Goal: Navigation & Orientation: Understand site structure

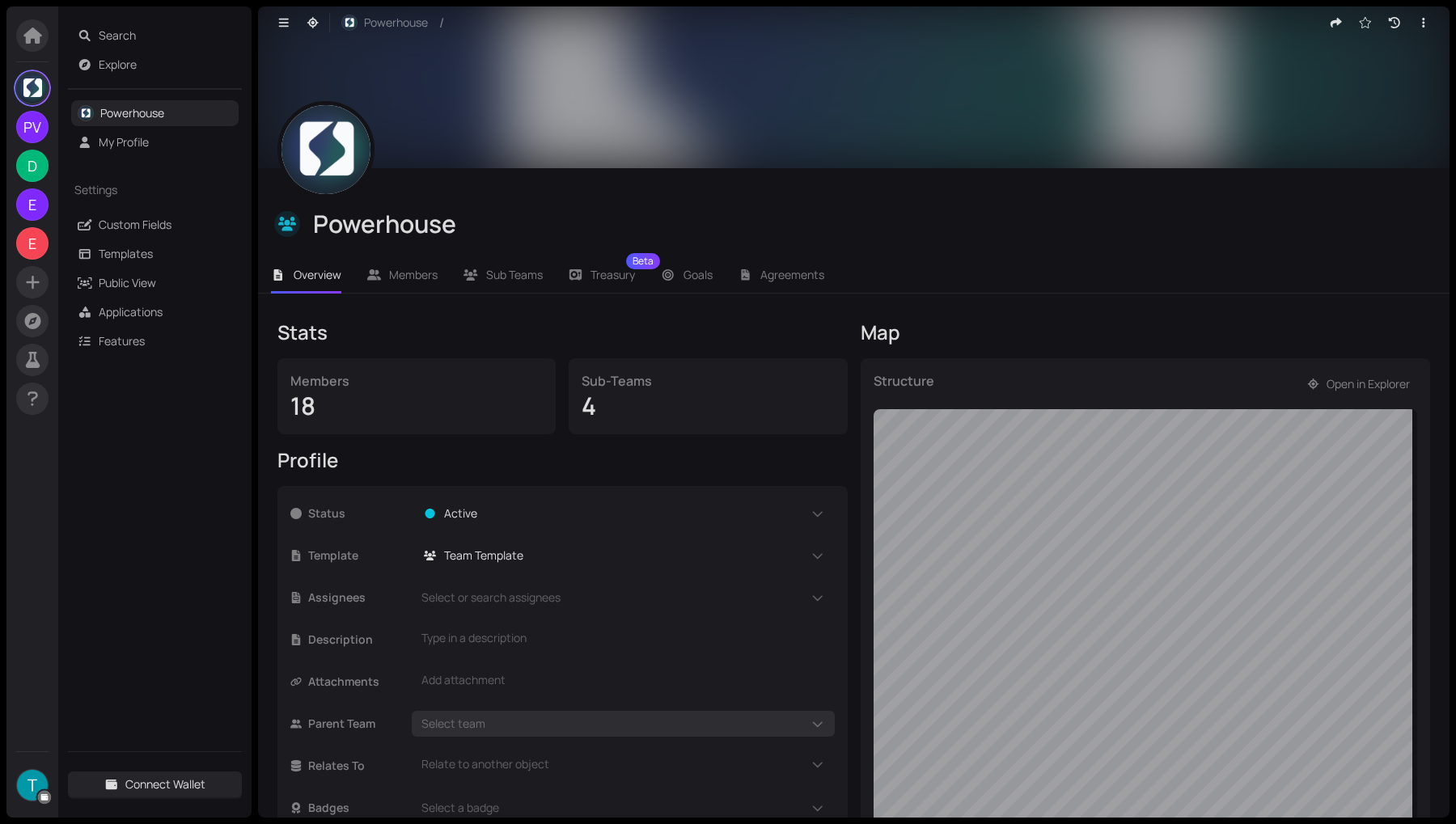
scroll to position [163, 0]
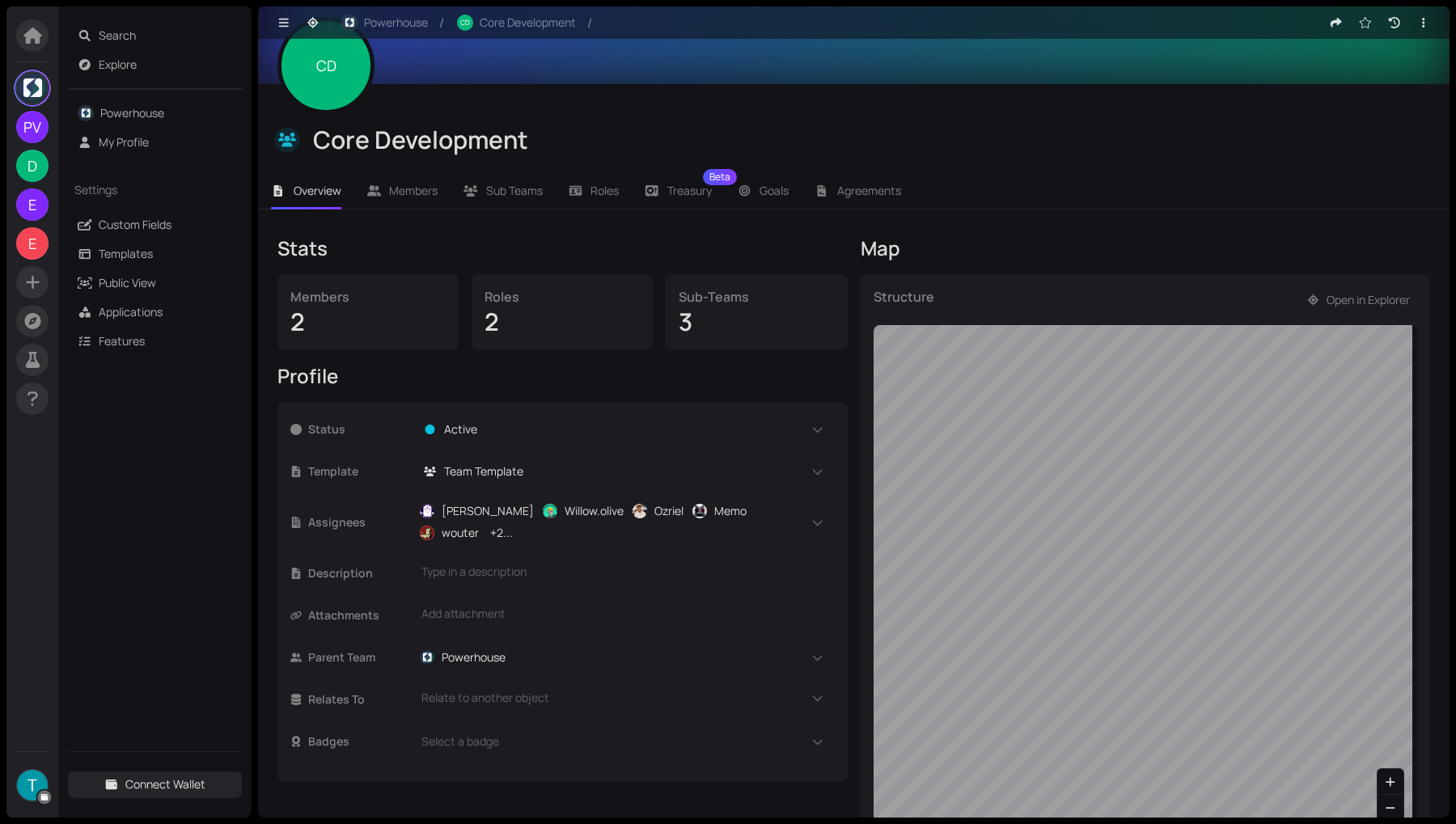
scroll to position [65, 0]
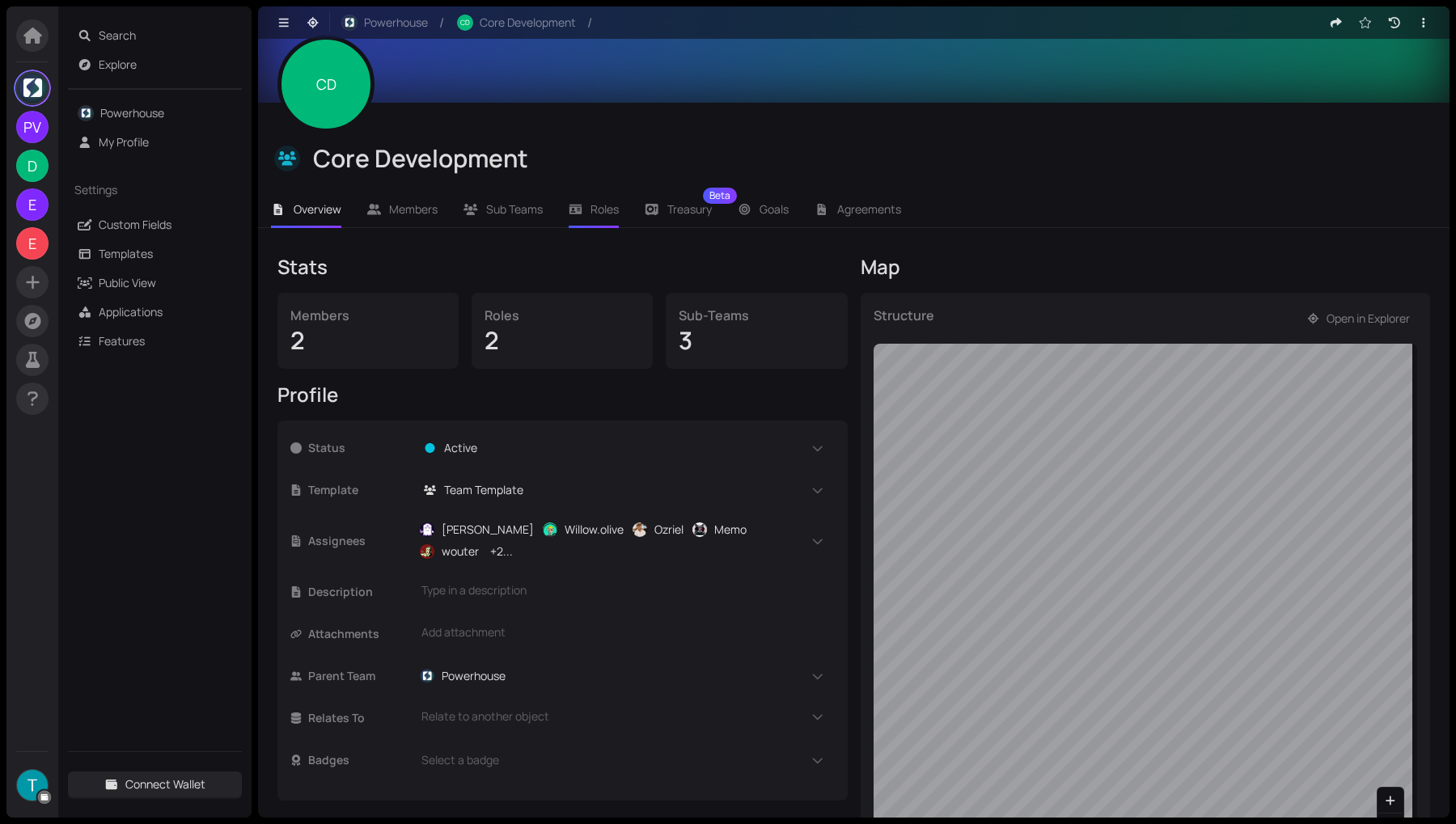
click at [592, 207] on span "Roles" at bounding box center [605, 208] width 28 height 15
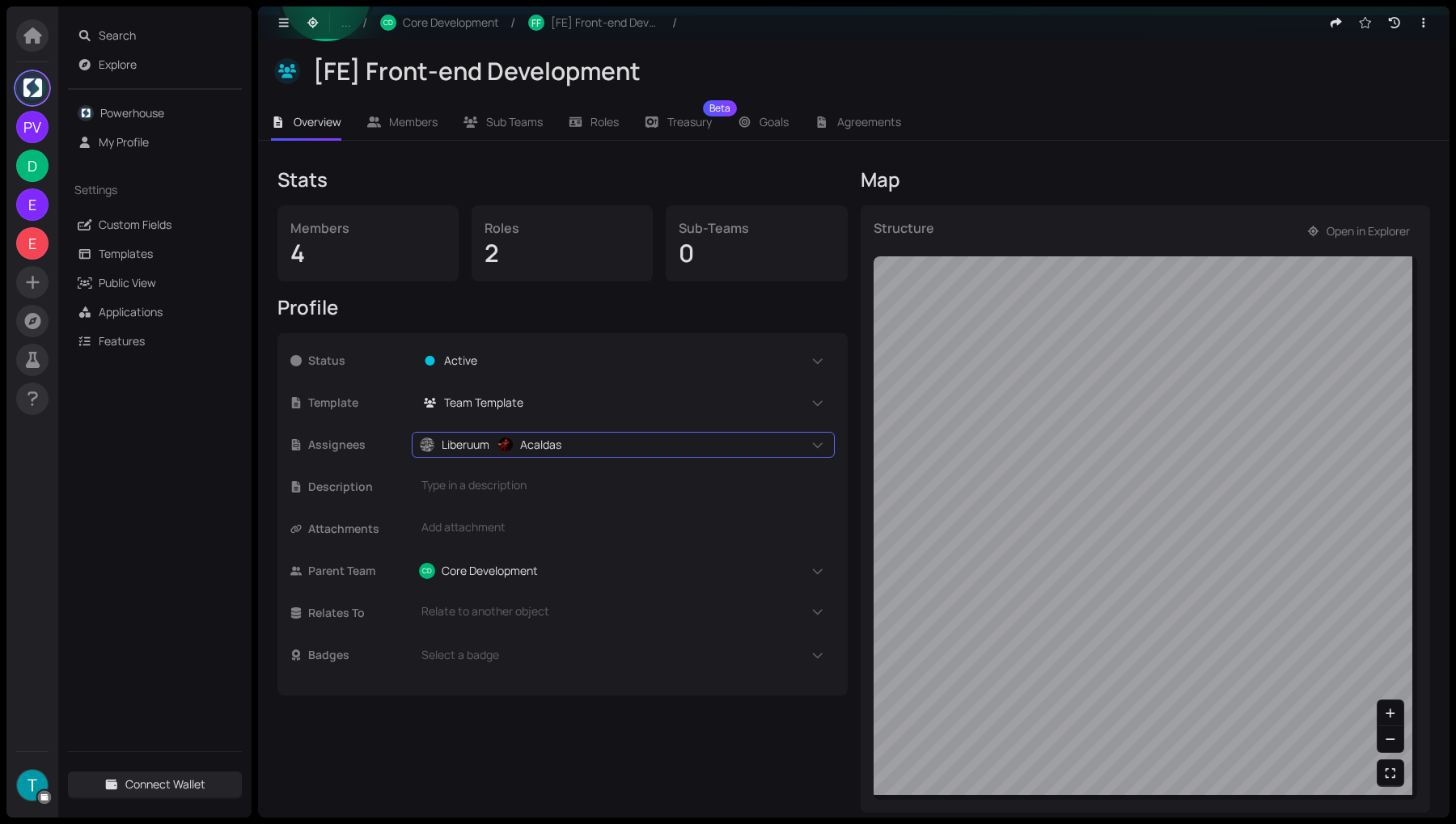
scroll to position [163, 0]
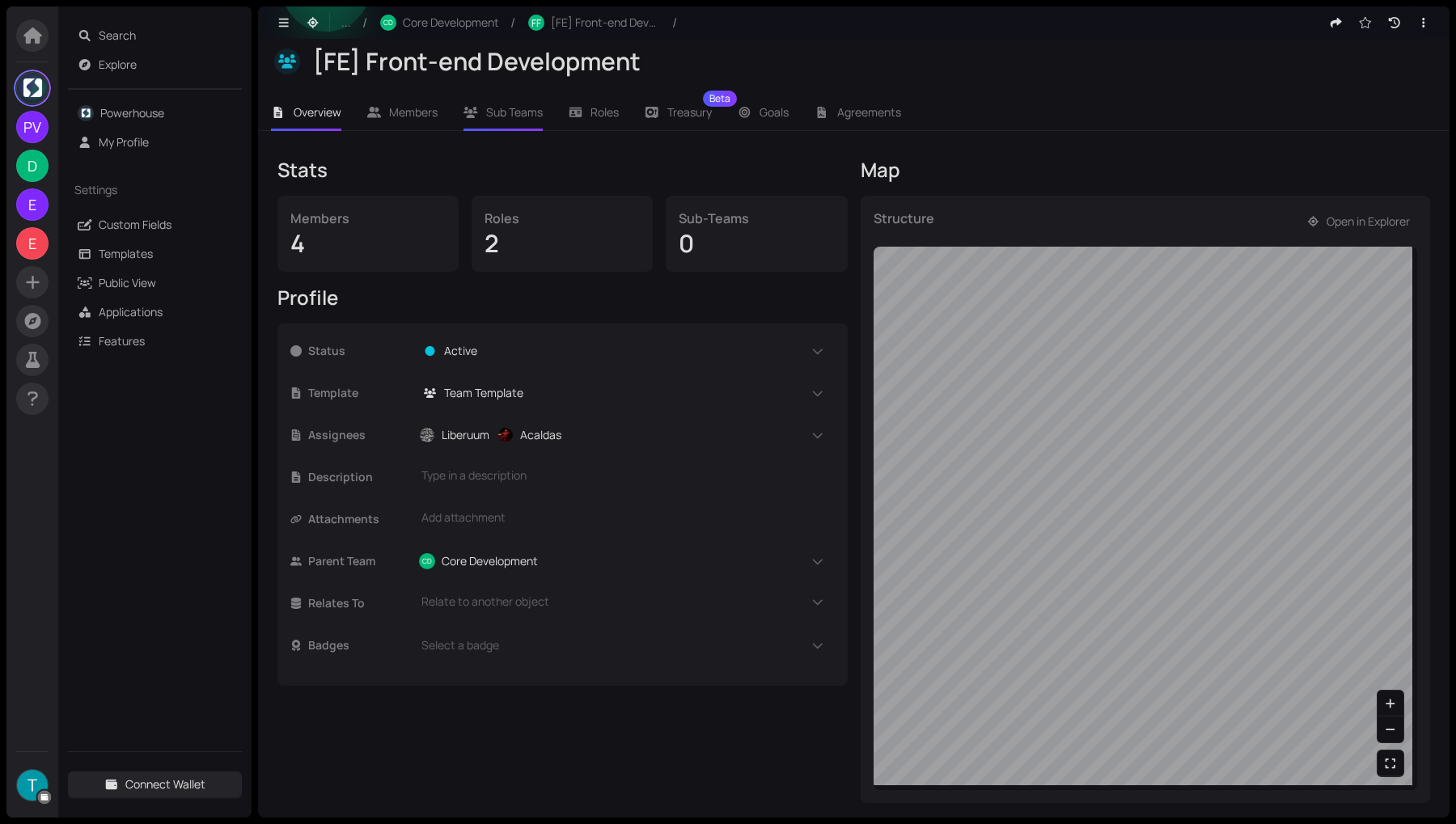
click at [526, 117] on span "Sub Teams" at bounding box center [514, 112] width 57 height 15
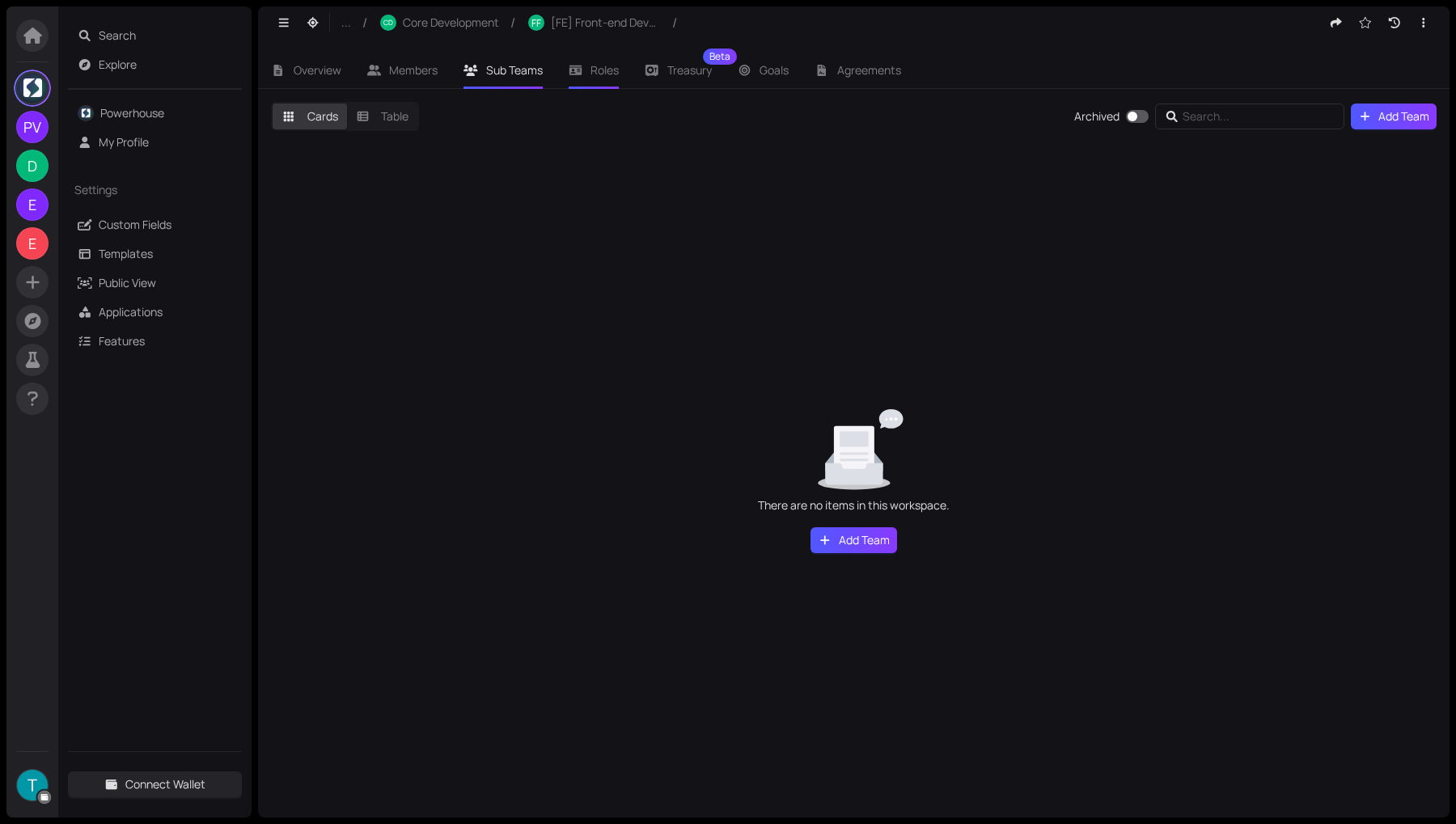
click at [581, 71] on icon at bounding box center [575, 70] width 13 height 9
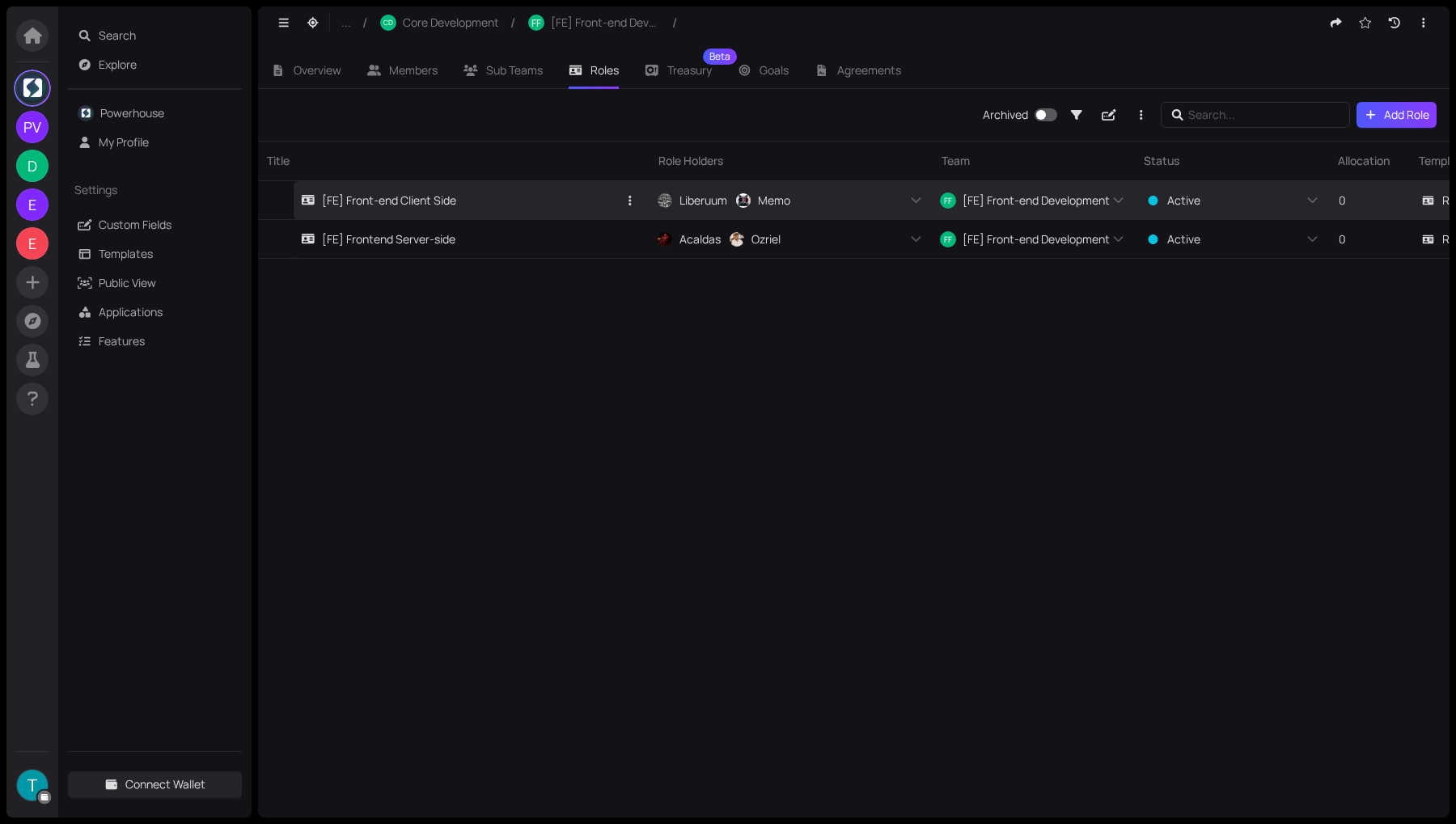
click at [418, 211] on link "[FE] Front-end Client Side" at bounding box center [459, 200] width 316 height 38
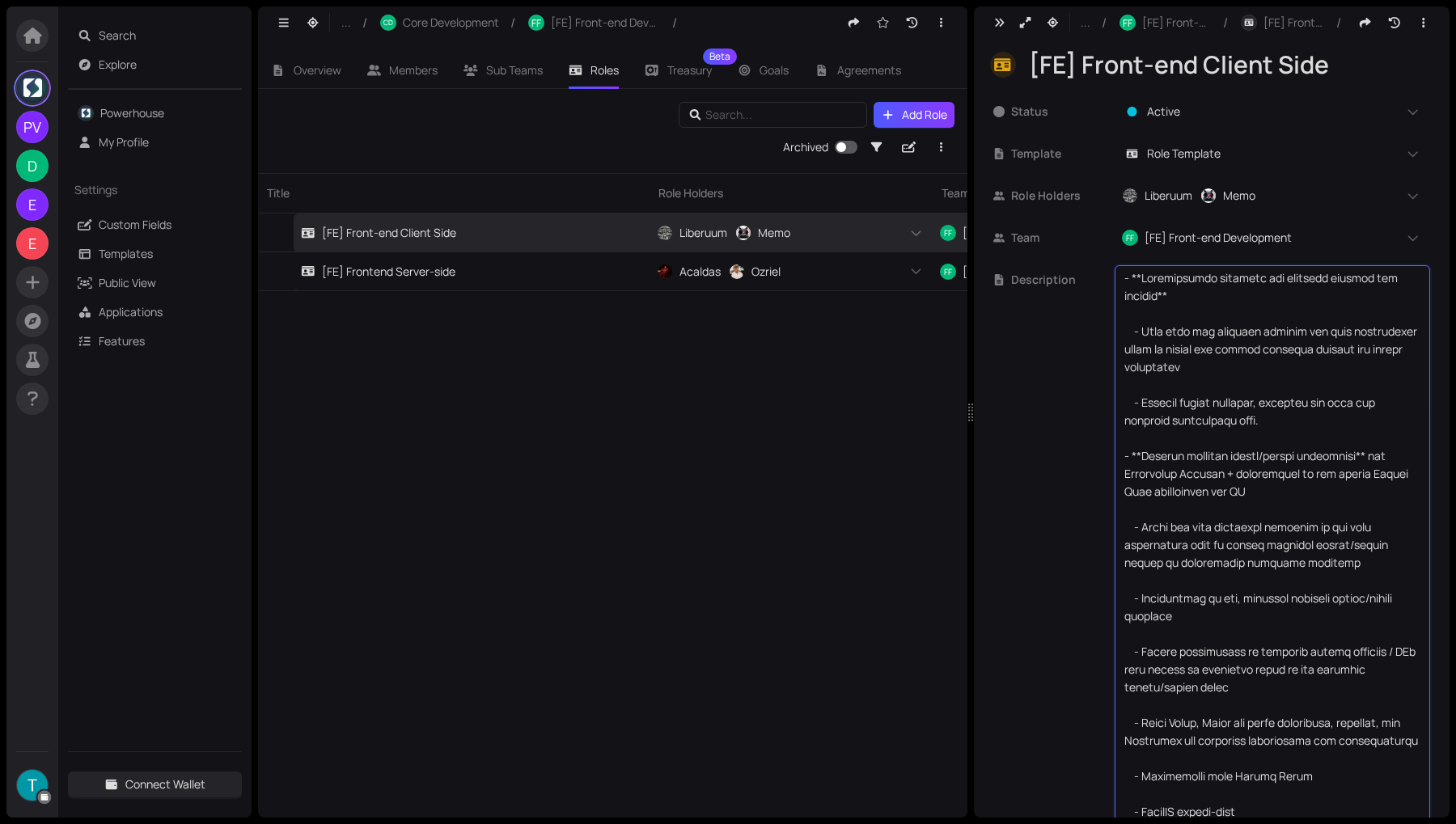
drag, startPoint x: 1151, startPoint y: 336, endPoint x: 1363, endPoint y: 340, distance: 212.0
drag, startPoint x: 1126, startPoint y: 345, endPoint x: 1354, endPoint y: 348, distance: 228.0
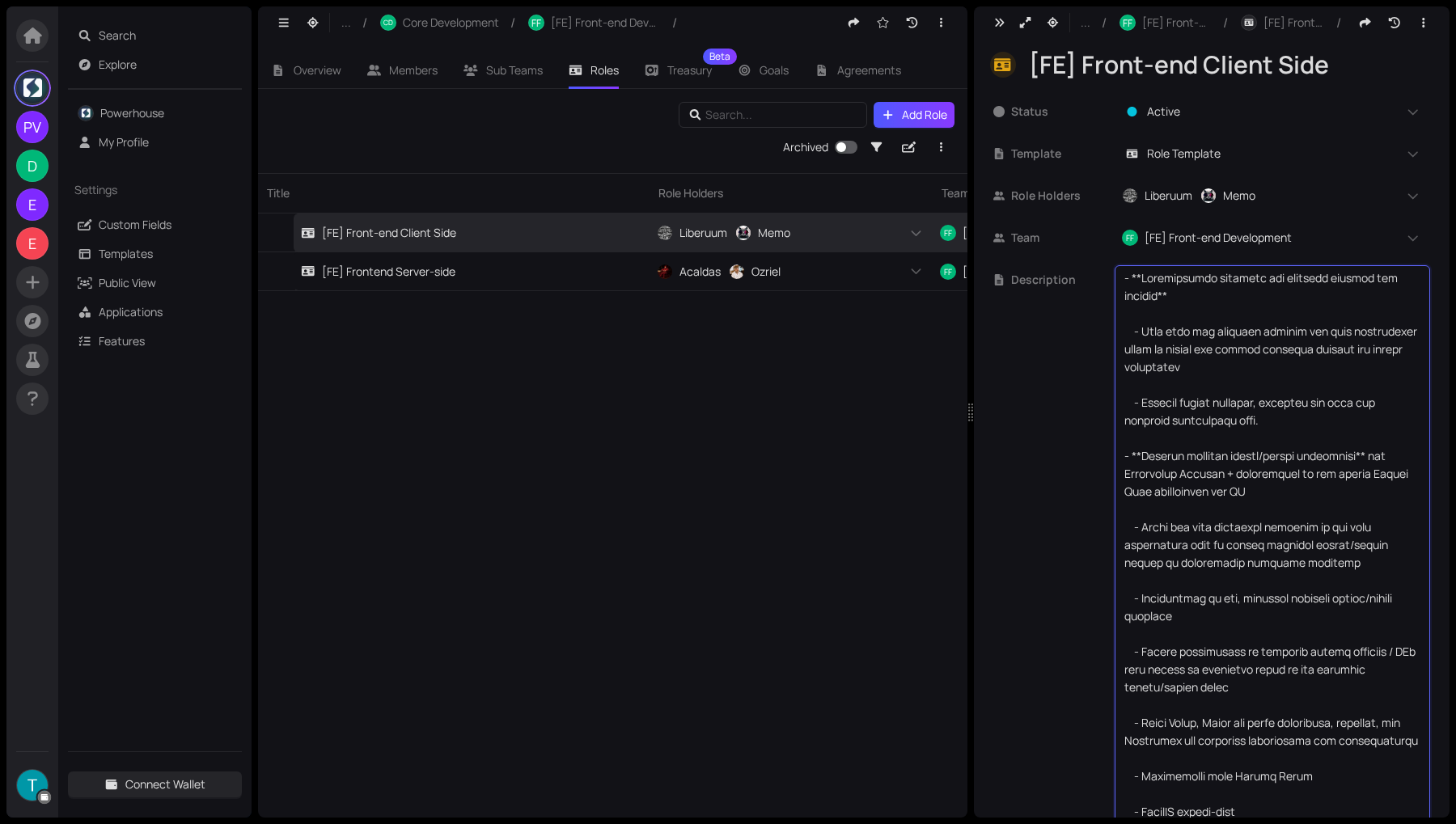
drag, startPoint x: 1381, startPoint y: 351, endPoint x: 1168, endPoint y: 352, distance: 213.0
drag, startPoint x: 1130, startPoint y: 351, endPoint x: 1374, endPoint y: 351, distance: 244.0
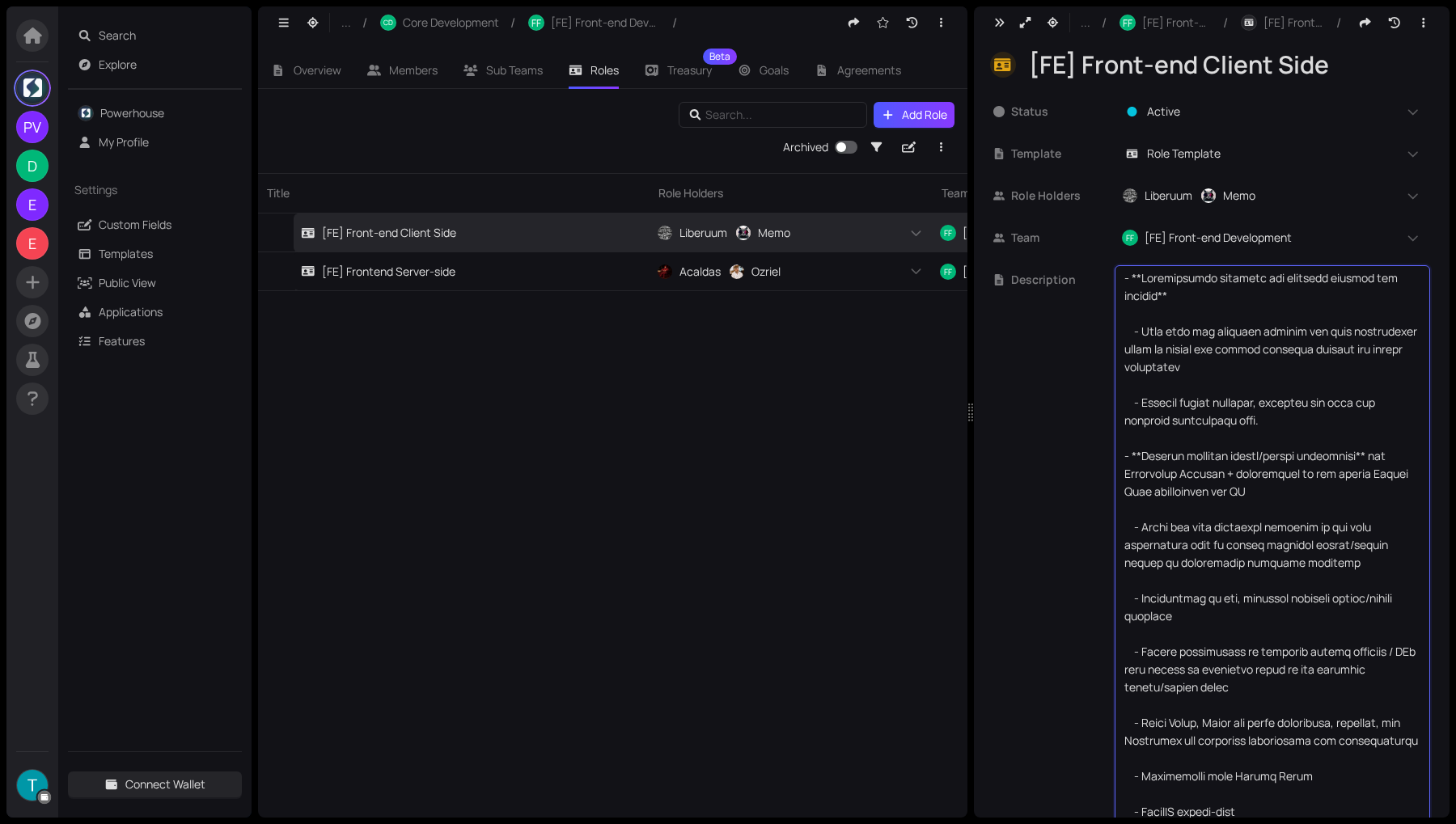
drag, startPoint x: 1161, startPoint y: 407, endPoint x: 1386, endPoint y: 408, distance: 225.0
drag, startPoint x: 1392, startPoint y: 408, endPoint x: 1188, endPoint y: 406, distance: 204.0
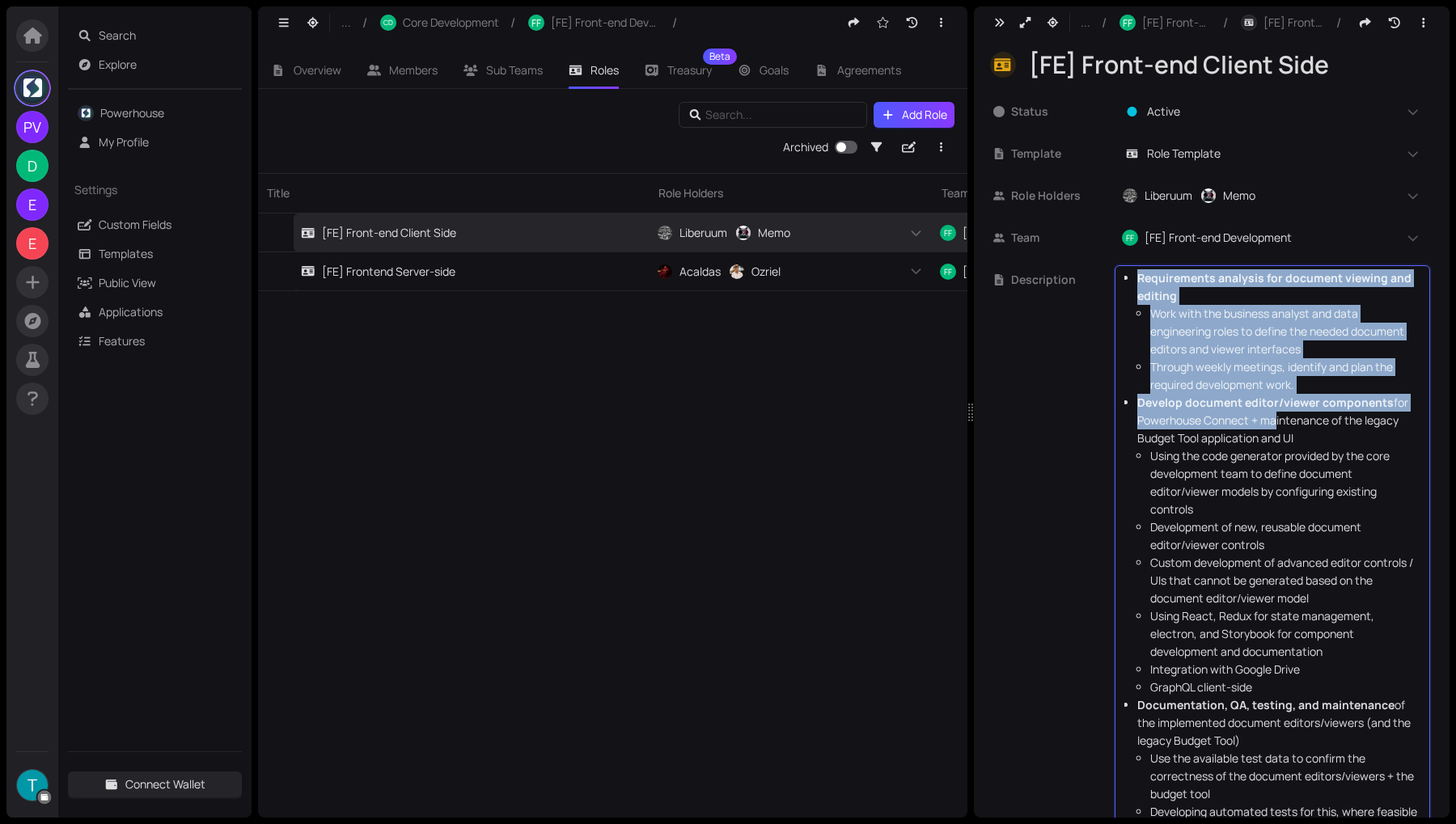
drag, startPoint x: 1115, startPoint y: 419, endPoint x: 1267, endPoint y: 419, distance: 152.0
click at [1267, 419] on div "Requirements analysis for document viewing and editing Work with the business a…" at bounding box center [1271, 755] width 315 height 980
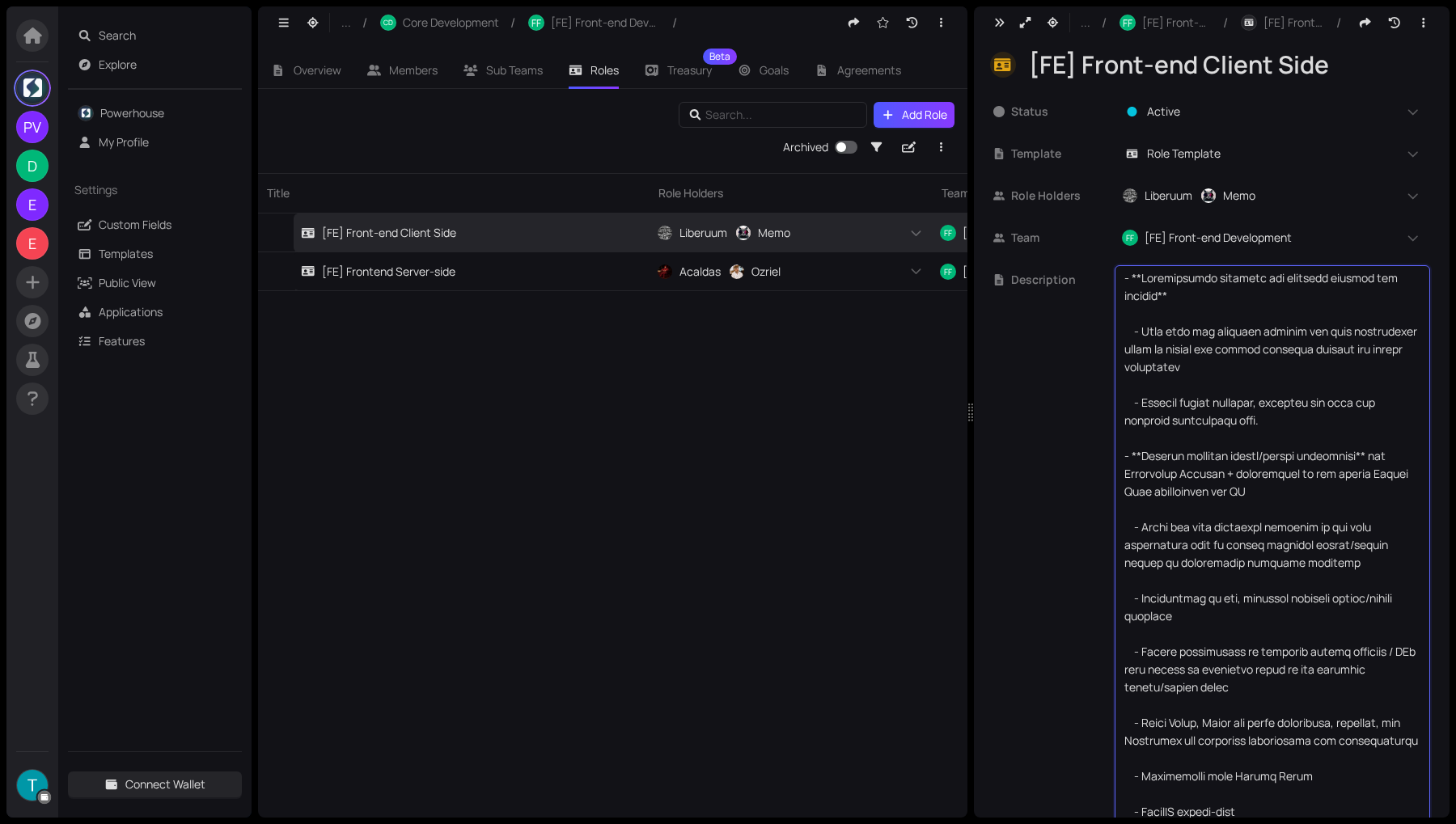
drag, startPoint x: 1144, startPoint y: 462, endPoint x: 1386, endPoint y: 463, distance: 242.0
drag, startPoint x: 1129, startPoint y: 475, endPoint x: 1359, endPoint y: 475, distance: 230.0
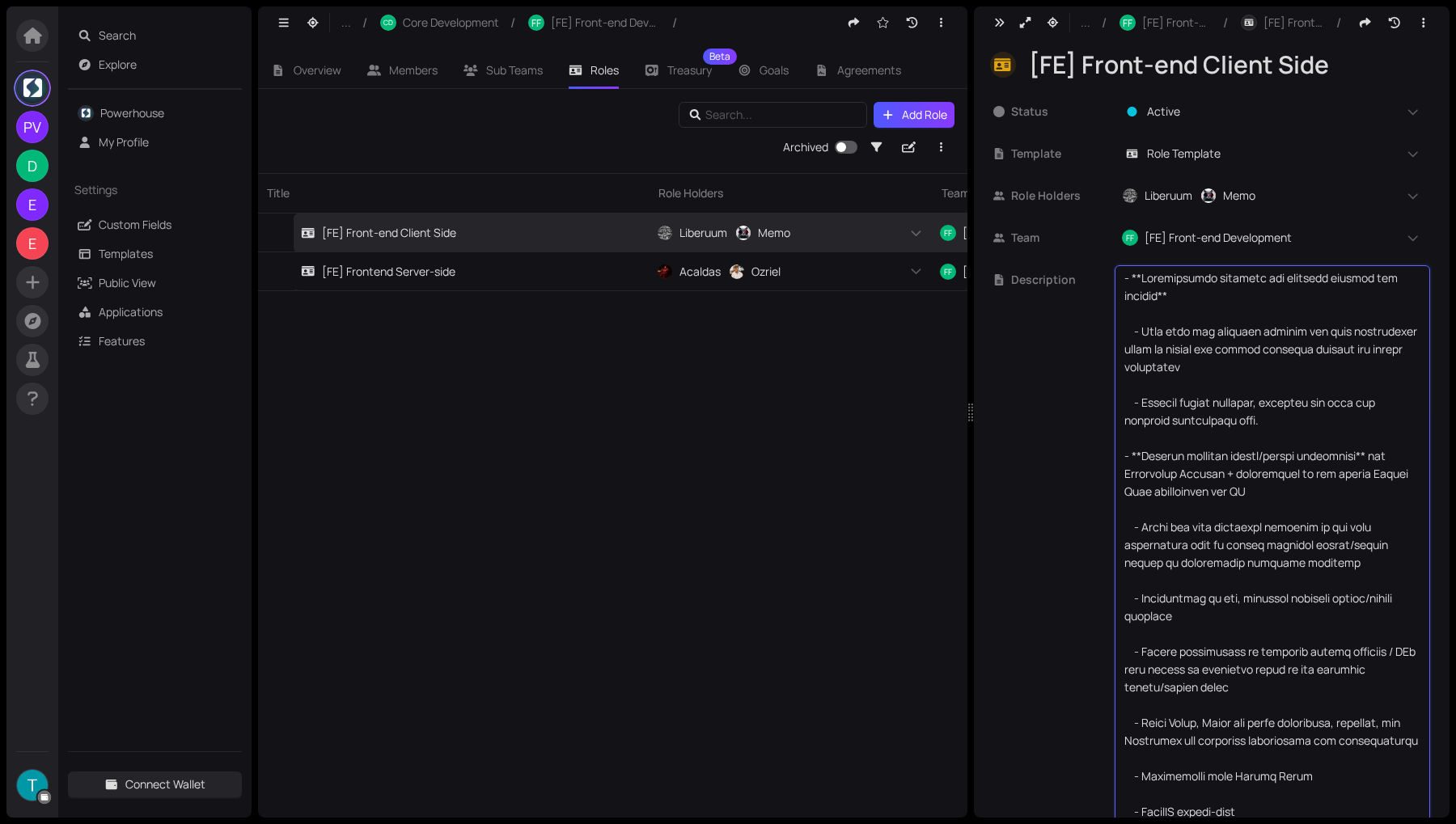
drag, startPoint x: 1138, startPoint y: 530, endPoint x: 1406, endPoint y: 530, distance: 268.0
drag, startPoint x: 1127, startPoint y: 548, endPoint x: 1390, endPoint y: 548, distance: 263.0
drag, startPoint x: 1133, startPoint y: 559, endPoint x: 1314, endPoint y: 560, distance: 181.0
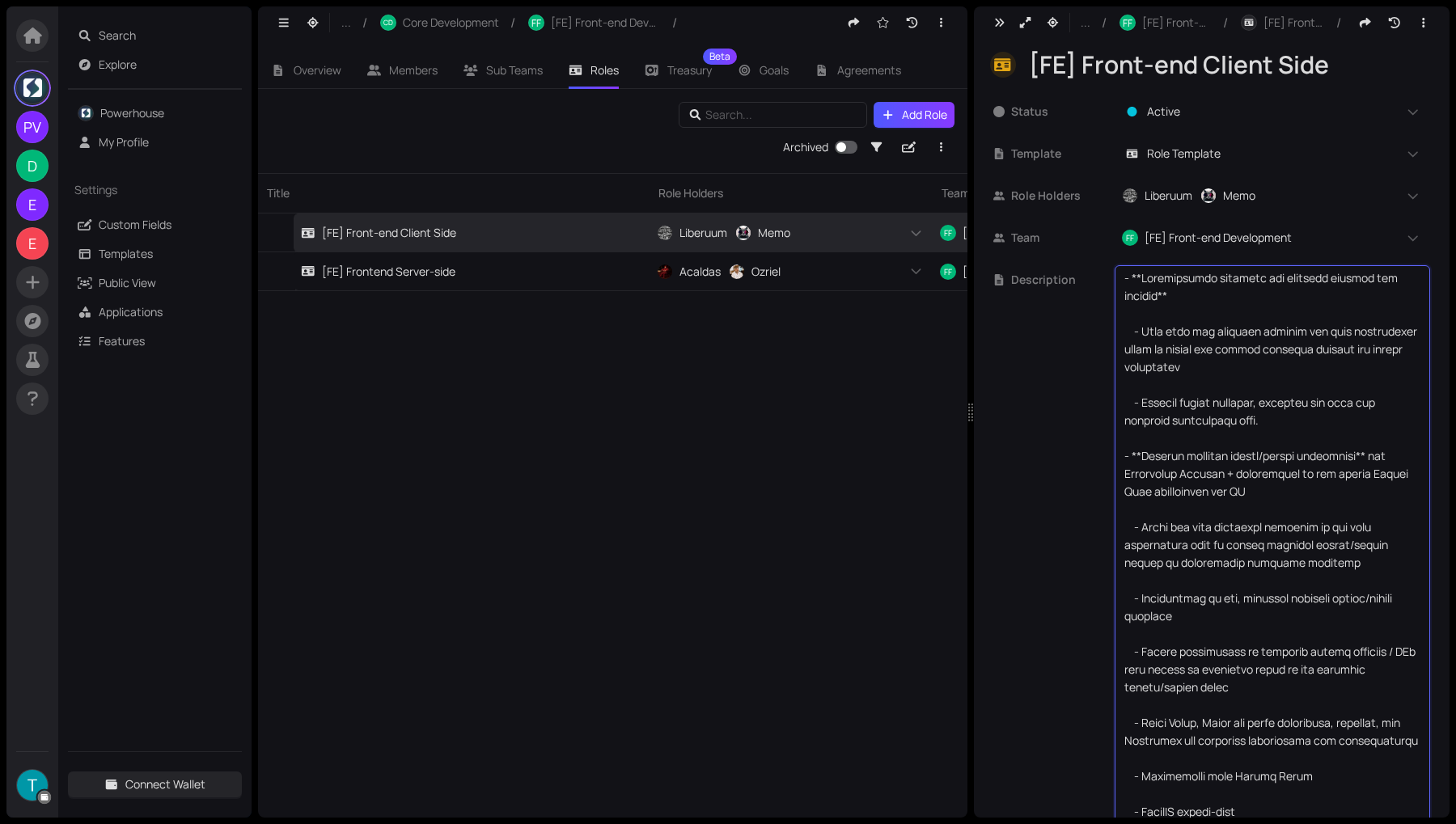
drag, startPoint x: 1136, startPoint y: 604, endPoint x: 1347, endPoint y: 603, distance: 211.0
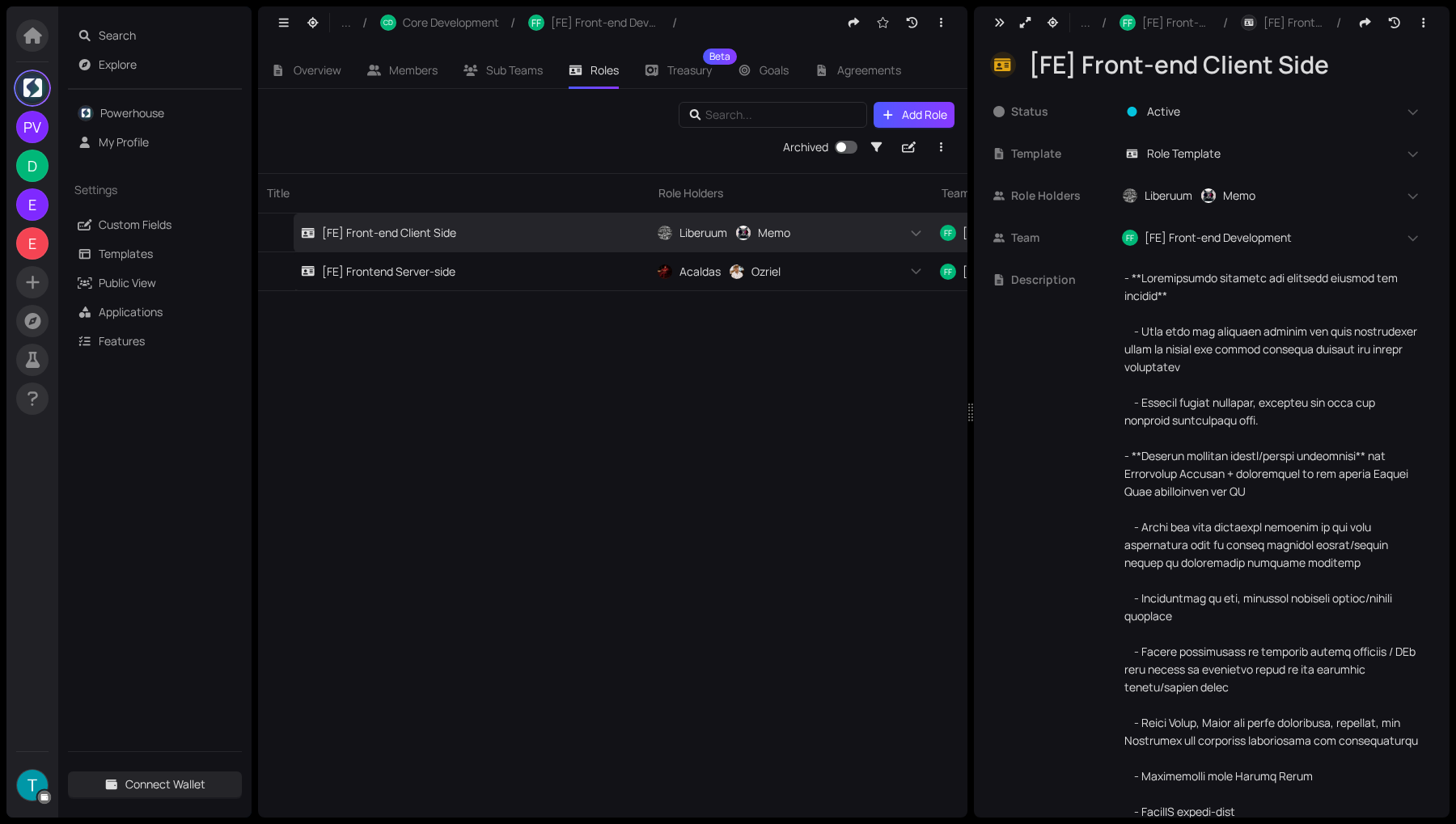
click at [778, 361] on div "Title Role Holders Team Status Allocation Template [FE] Front-end Client Side L…" at bounding box center [612, 495] width 709 height 645
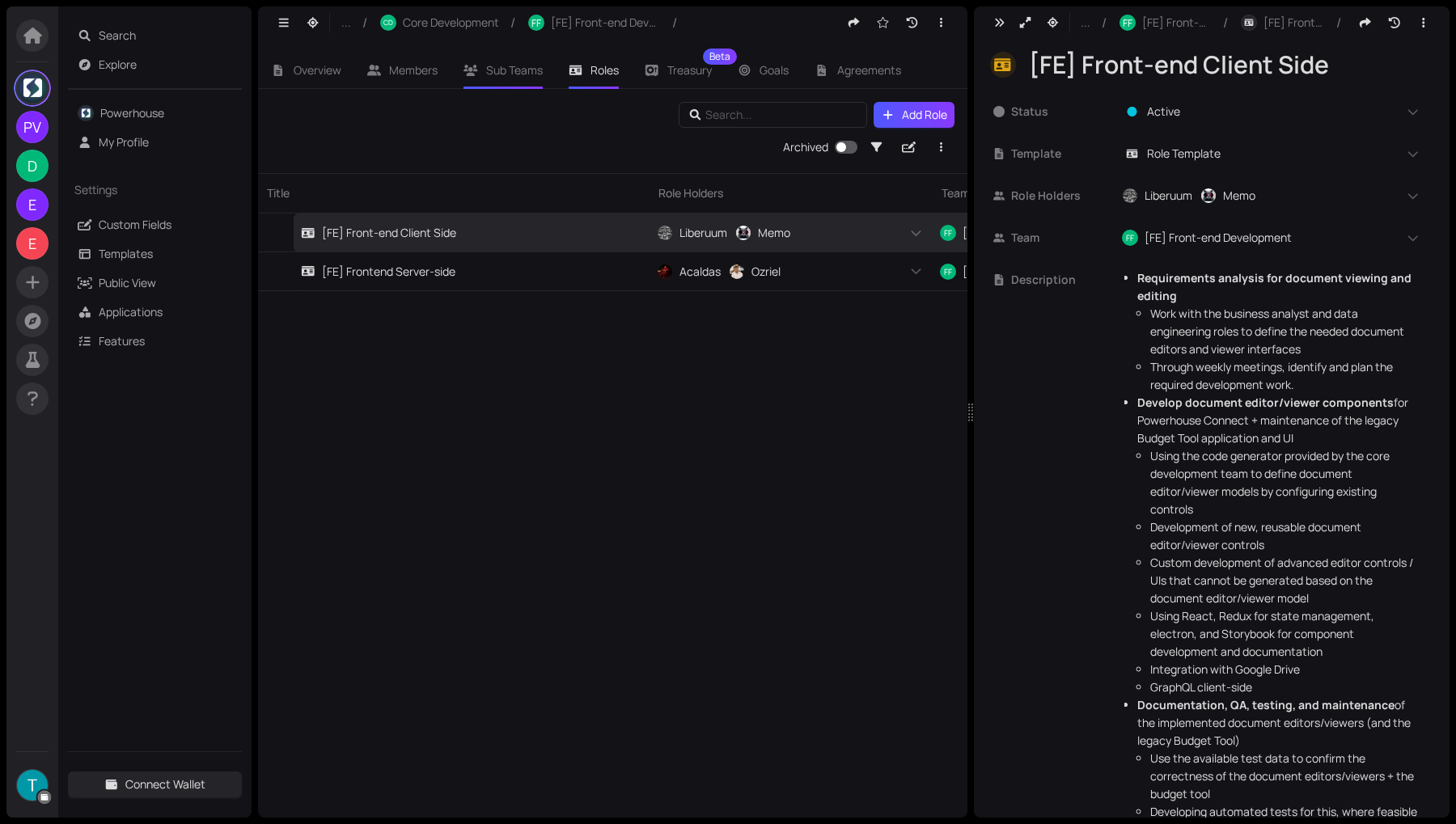
click at [502, 63] on span "Sub Teams" at bounding box center [514, 70] width 57 height 15
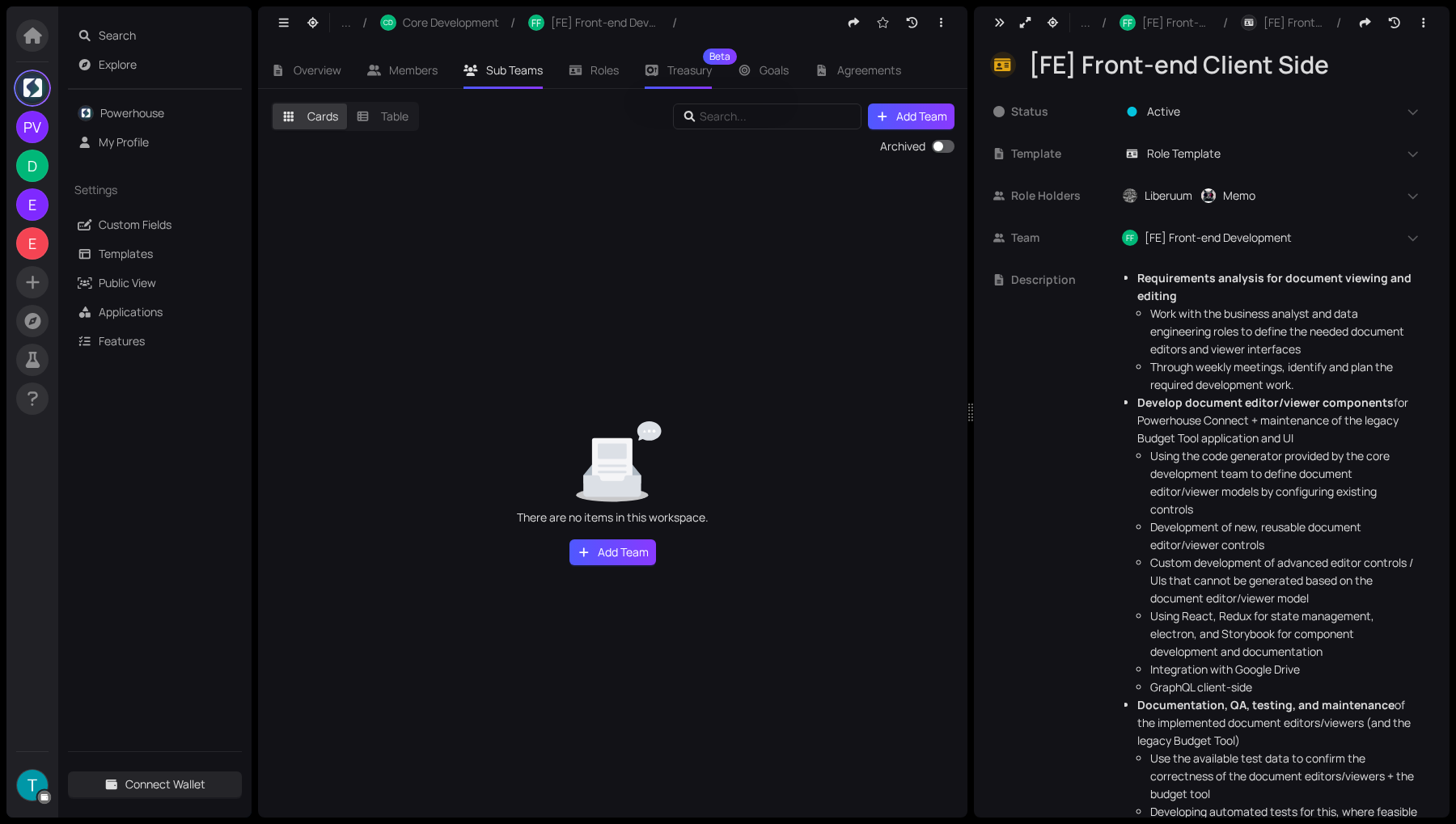
click at [670, 58] on div "Treasury Beta" at bounding box center [678, 70] width 67 height 37
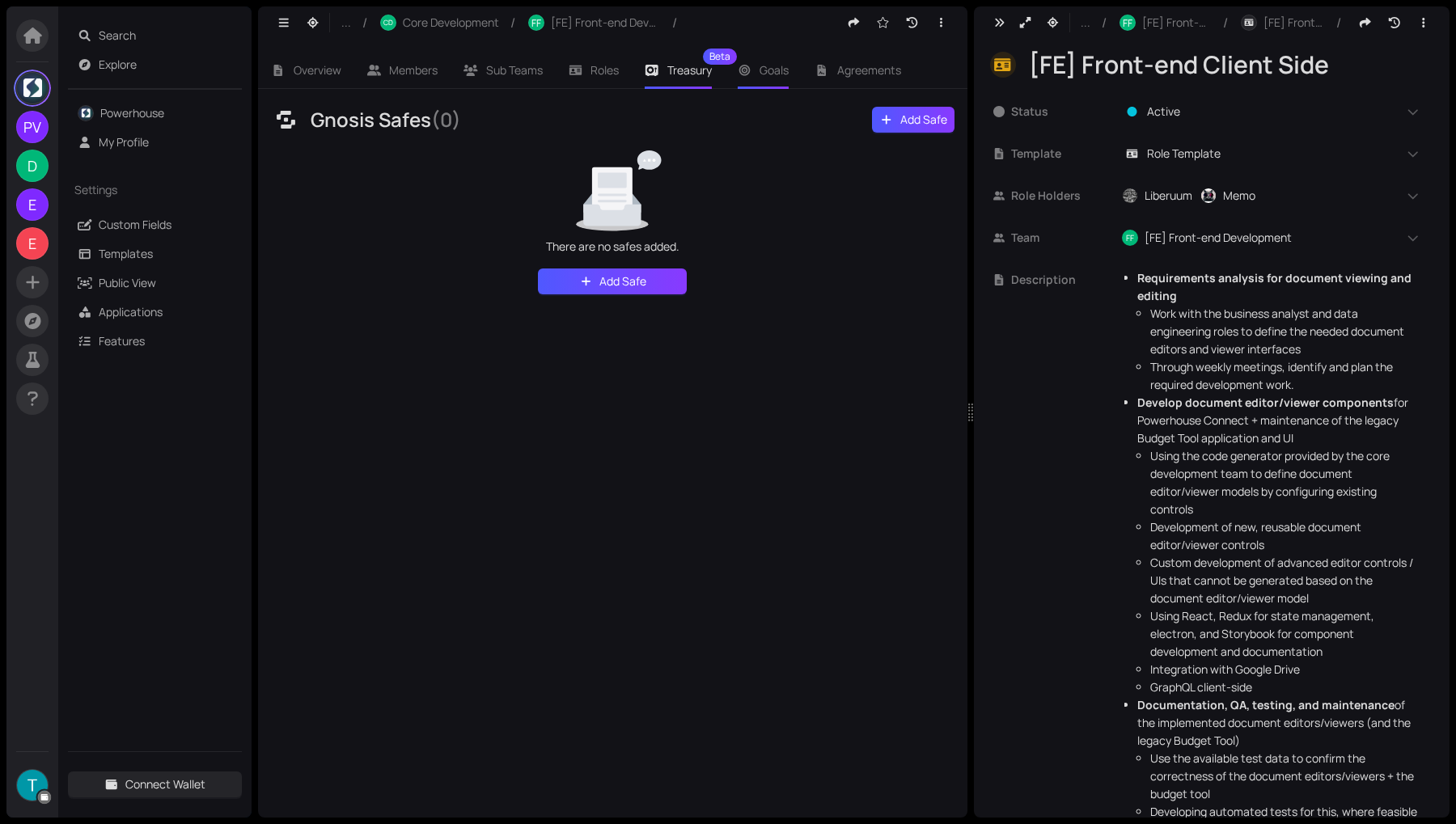
click at [757, 73] on li "Goals" at bounding box center [763, 70] width 78 height 37
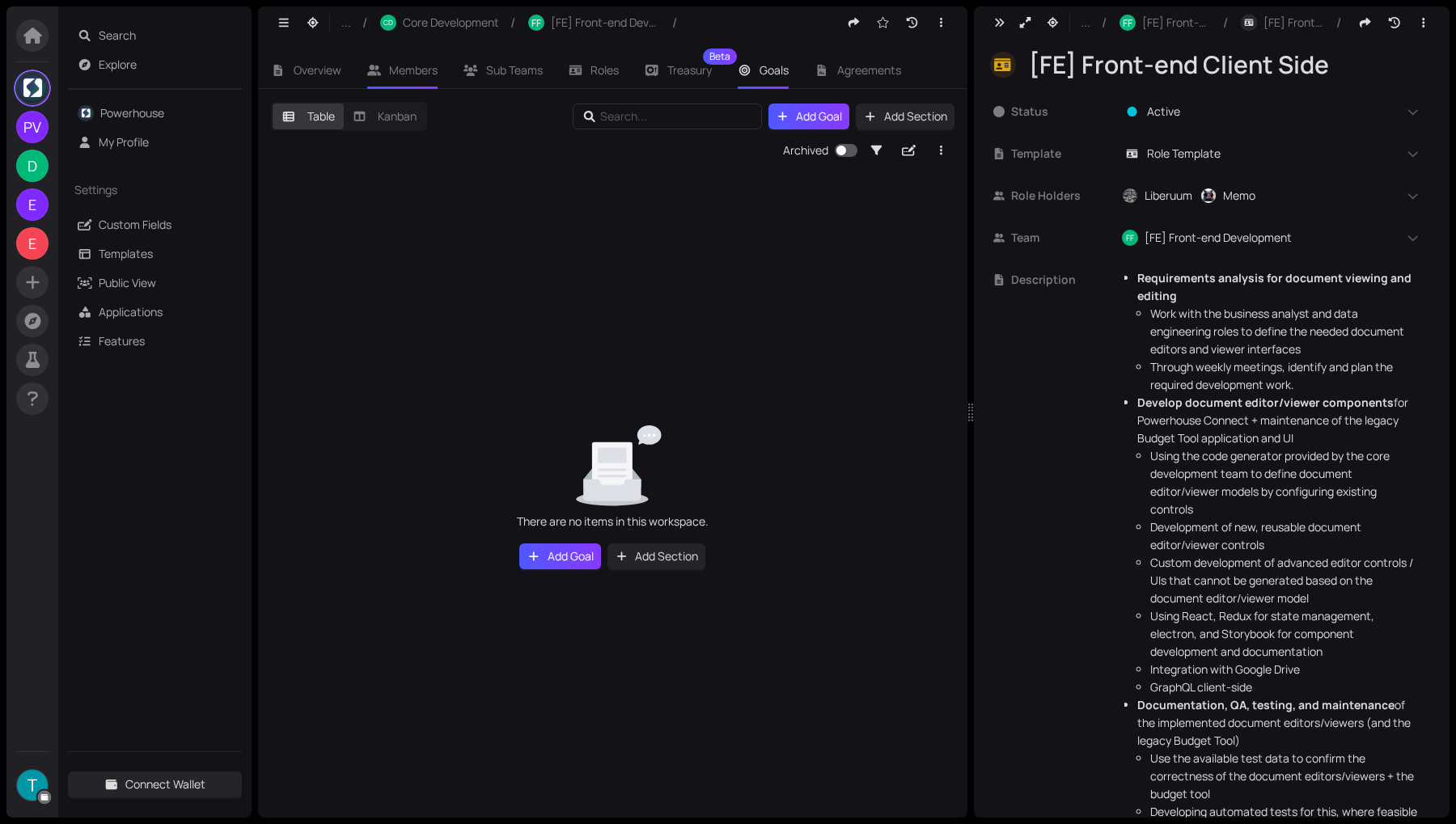
click at [405, 64] on span "Members" at bounding box center [413, 70] width 49 height 15
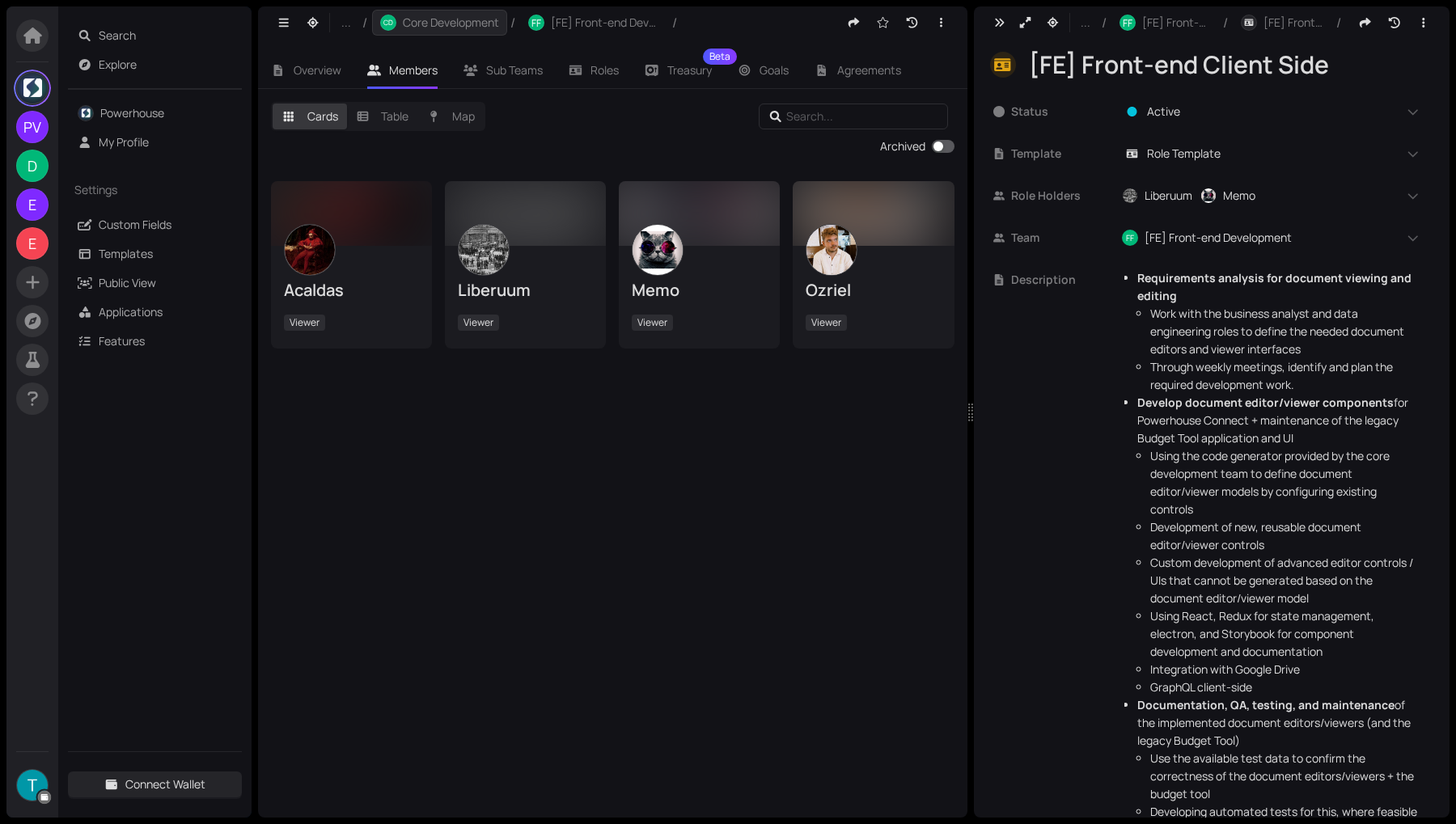
click at [431, 14] on span "Core Development" at bounding box center [450, 22] width 96 height 18
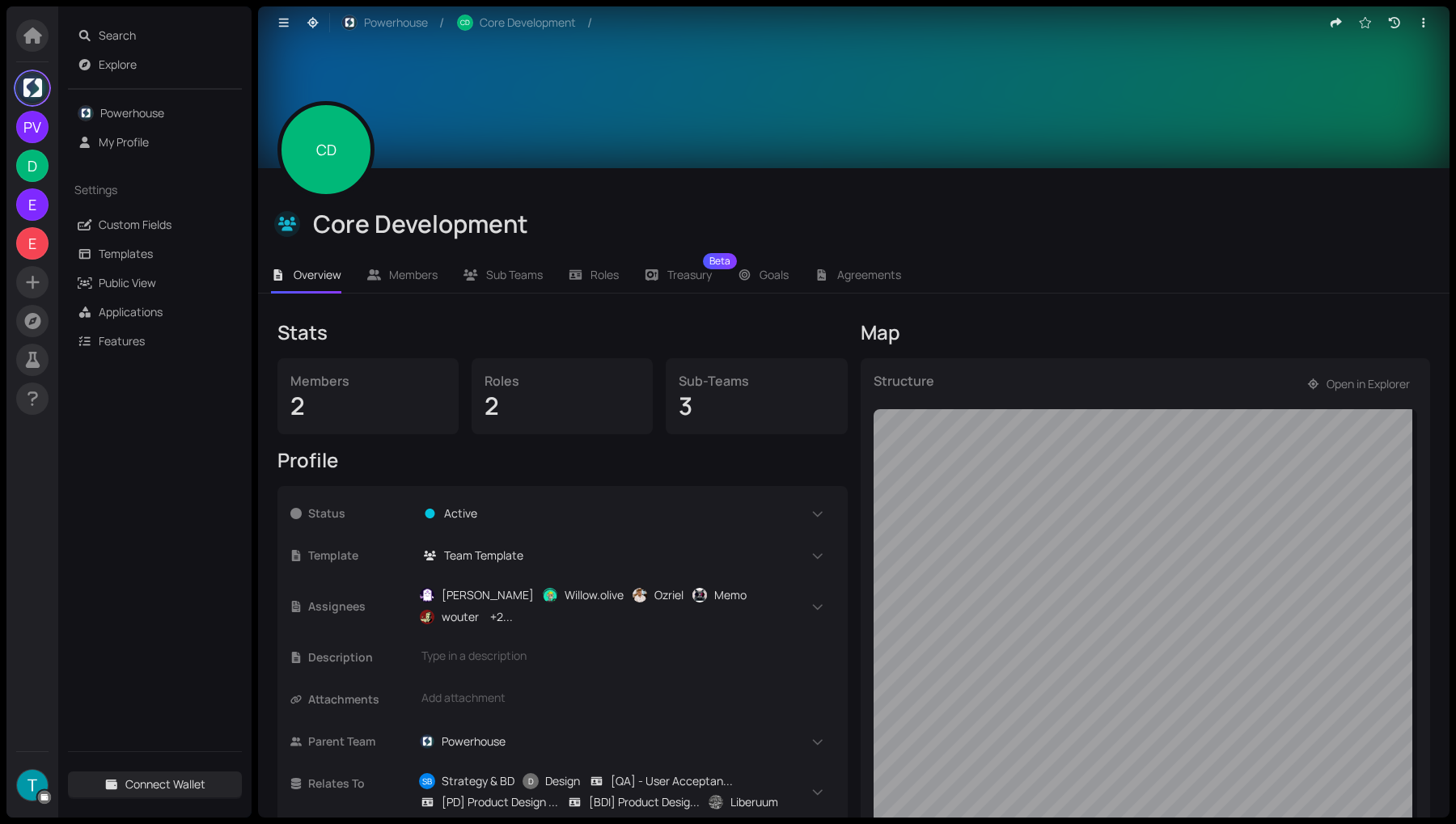
click at [327, 161] on span "CD" at bounding box center [326, 149] width 21 height 97
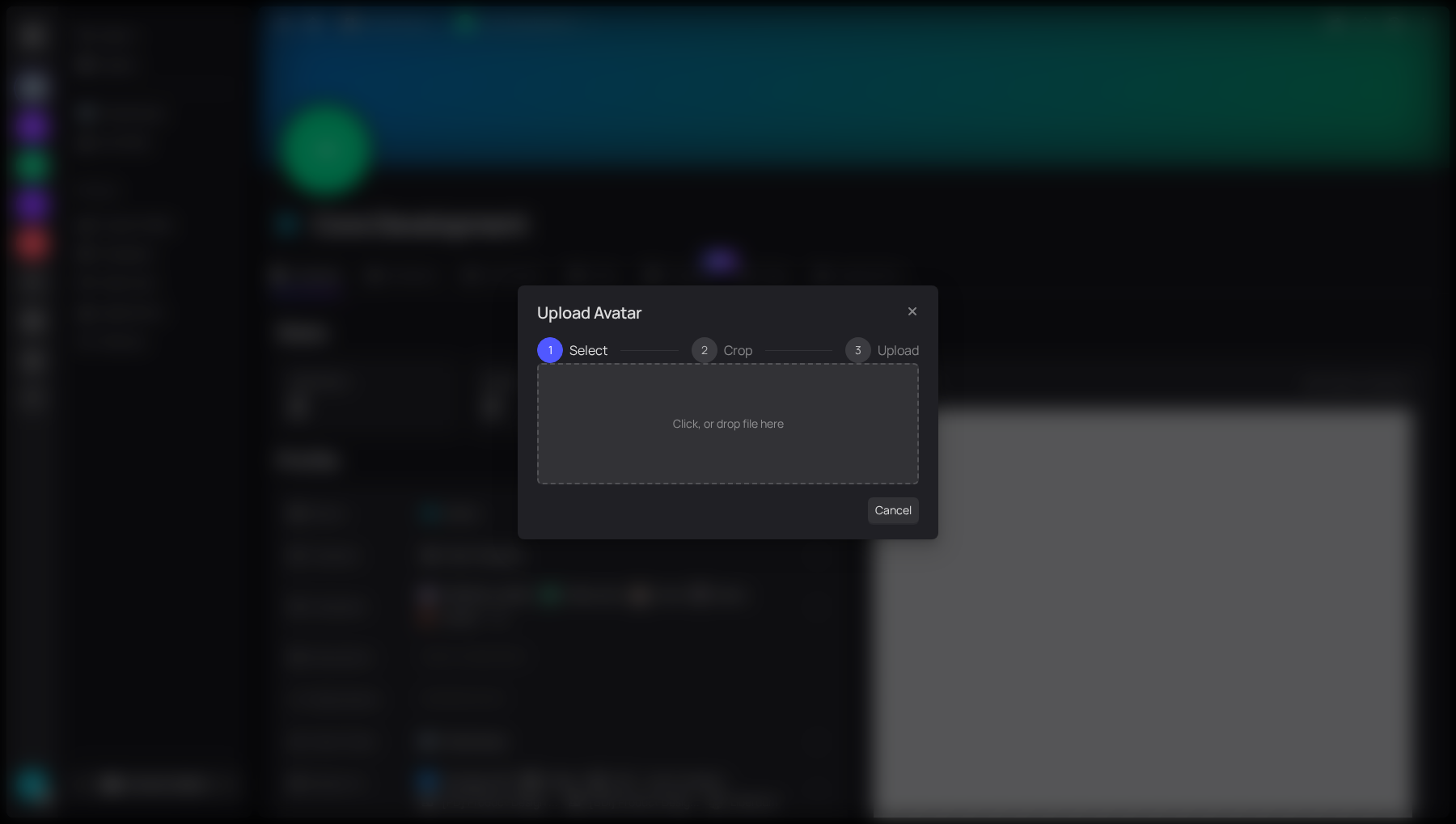
click at [384, 49] on div "Upload Avatar 1 Select 2 Crop 3 Upload Click, or drop file here Cancel" at bounding box center [728, 412] width 1456 height 824
click at [915, 316] on icon "Close" at bounding box center [911, 311] width 16 height 13
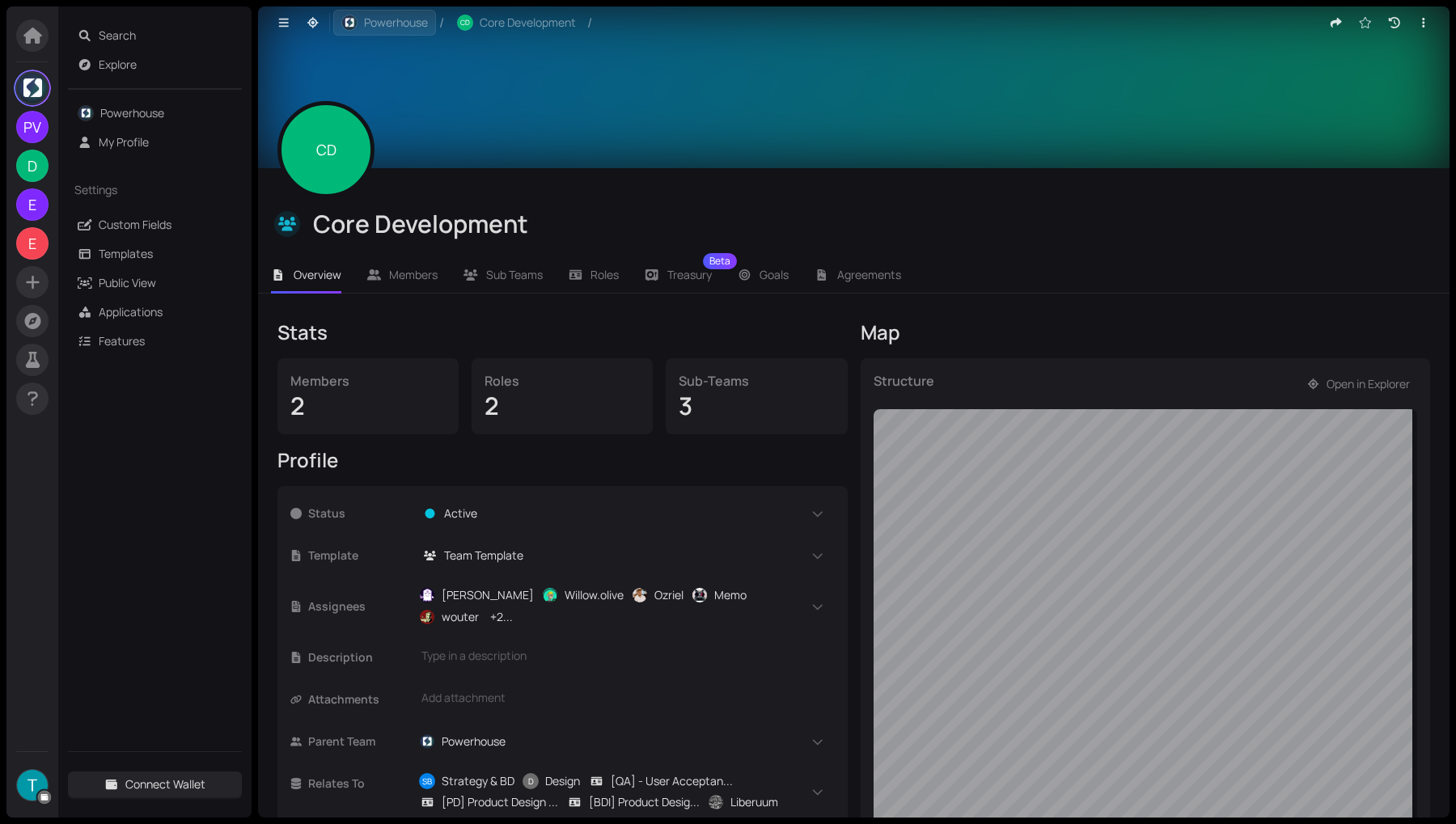
click at [405, 26] on span "Powerhouse" at bounding box center [395, 22] width 64 height 18
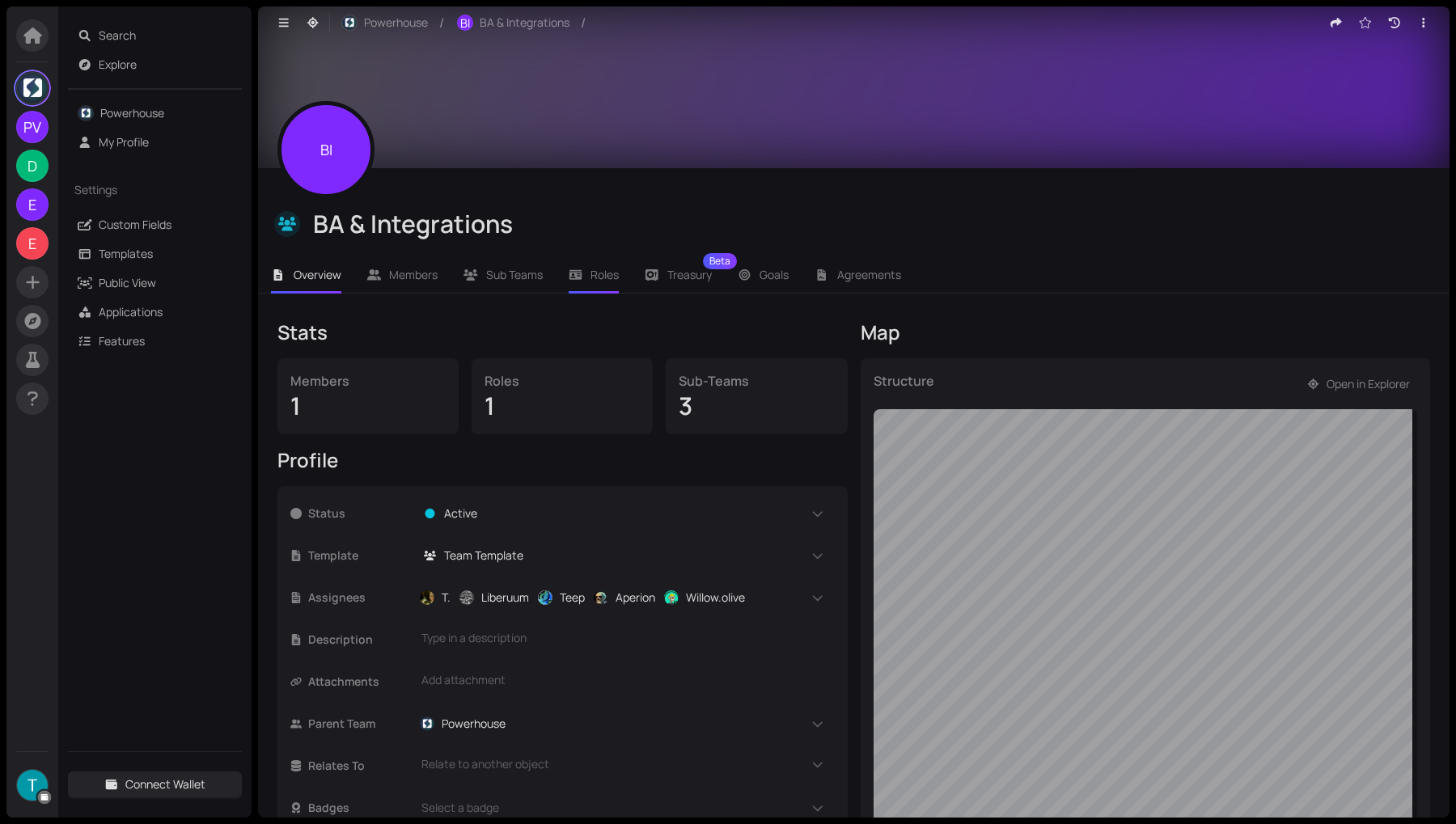
click at [594, 265] on li "Roles" at bounding box center [594, 275] width 77 height 37
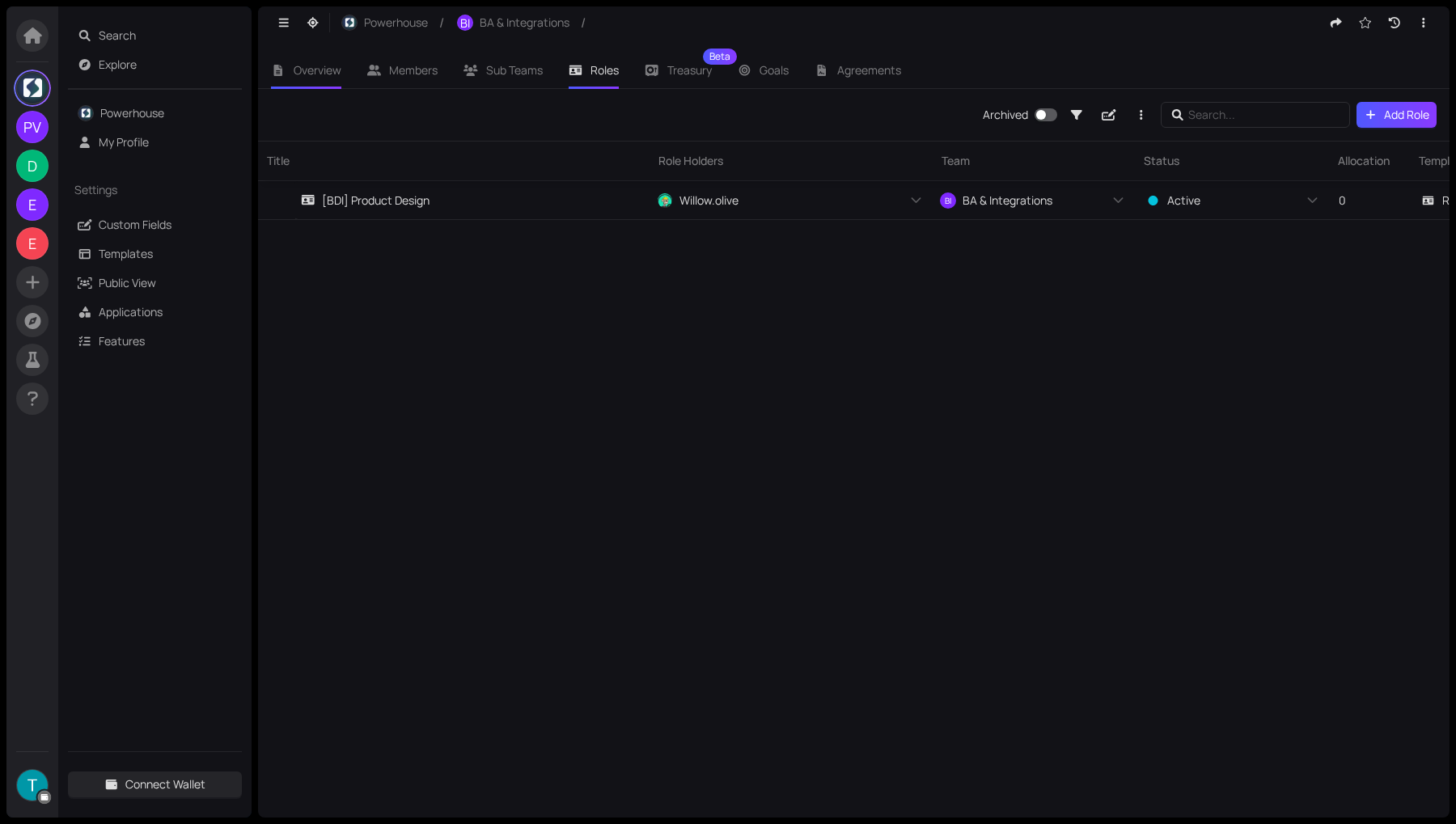
click at [315, 74] on span "Overview" at bounding box center [317, 70] width 48 height 15
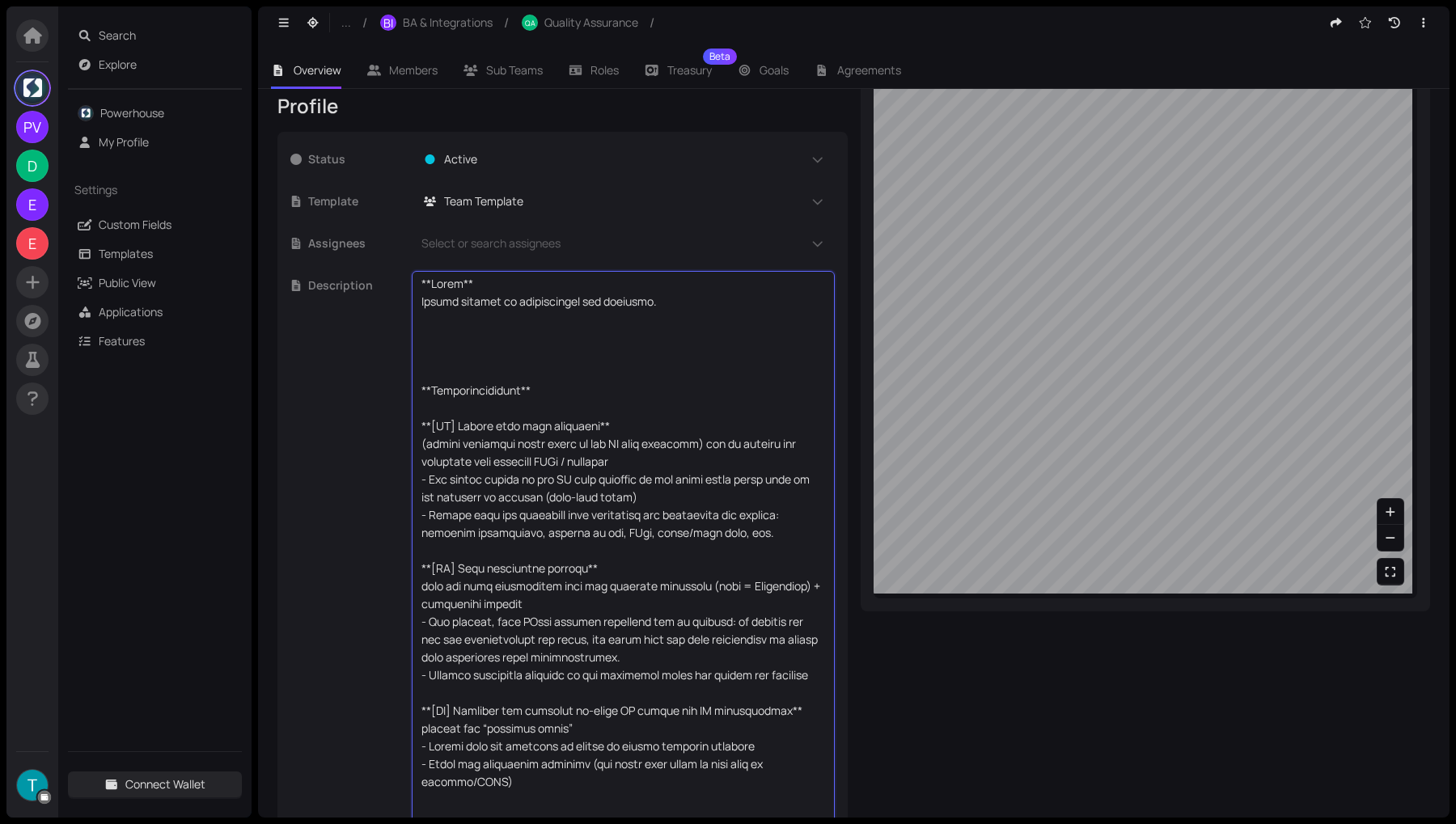
scroll to position [363, 0]
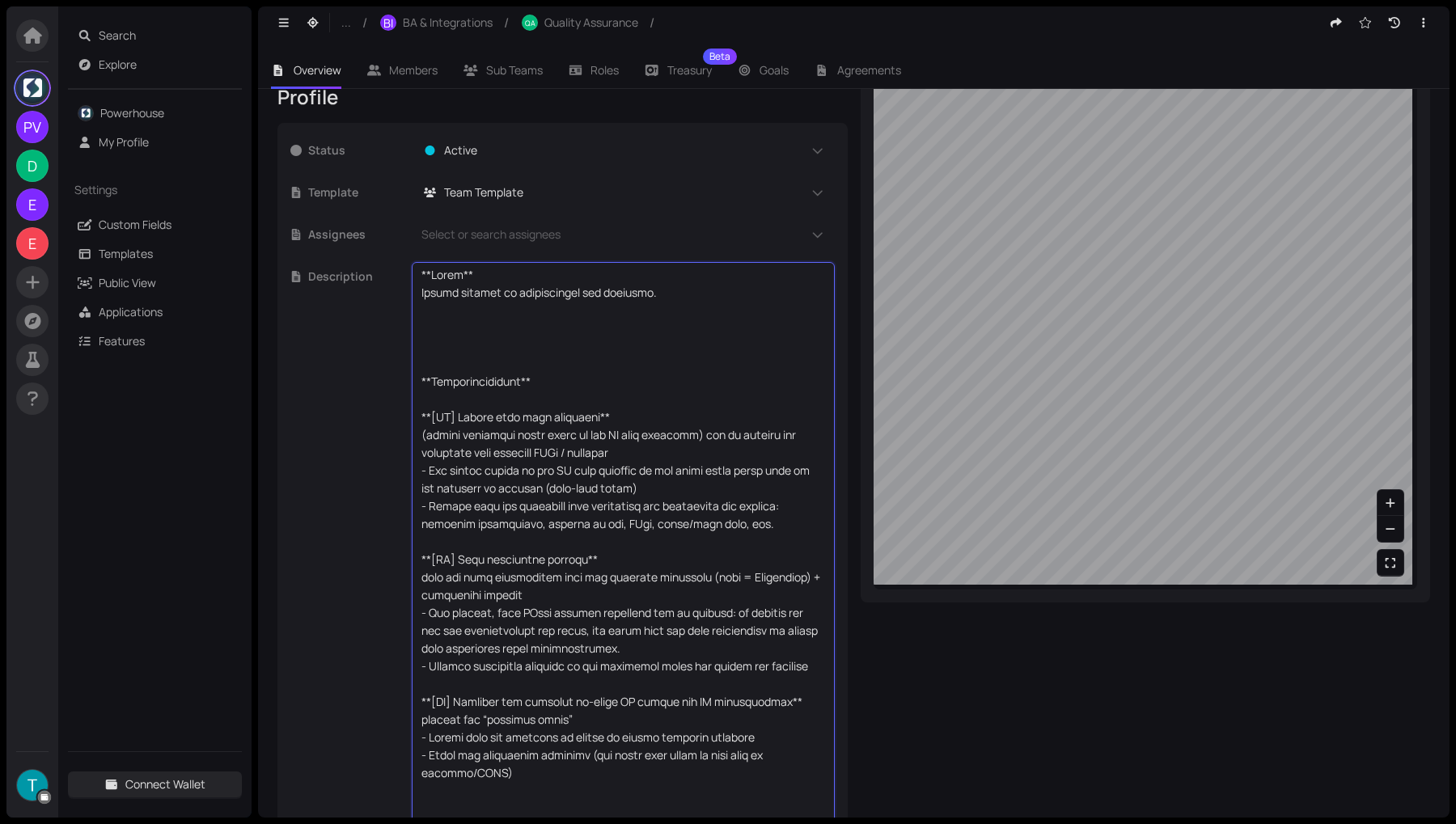
click at [495, 450] on textarea at bounding box center [623, 550] width 404 height 569
drag, startPoint x: 429, startPoint y: 439, endPoint x: 794, endPoint y: 437, distance: 365.0
click at [794, 436] on textarea at bounding box center [623, 550] width 404 height 569
drag, startPoint x: 432, startPoint y: 453, endPoint x: 637, endPoint y: 457, distance: 205.0
click at [636, 457] on textarea at bounding box center [623, 550] width 404 height 569
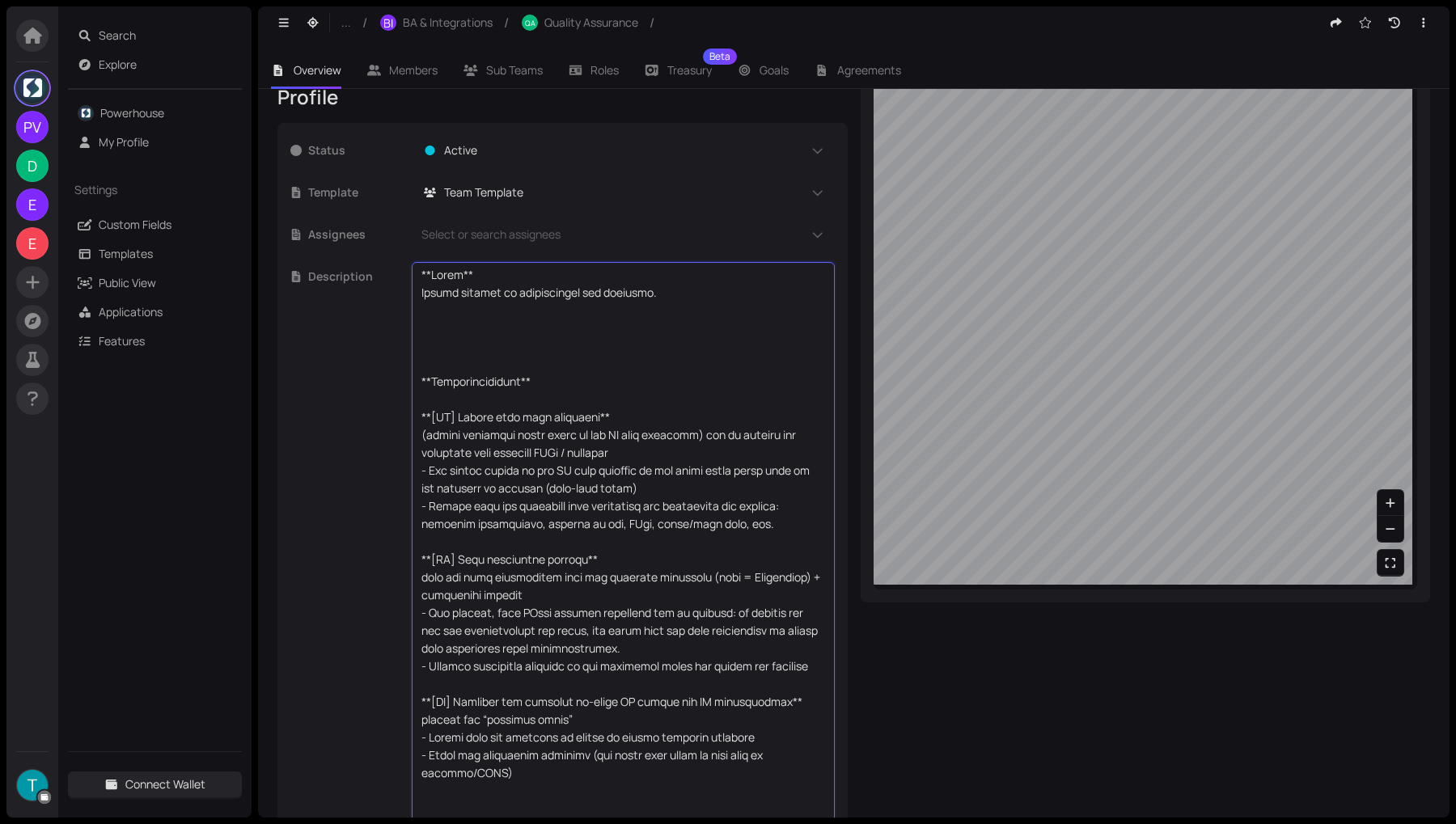
drag, startPoint x: 435, startPoint y: 471, endPoint x: 756, endPoint y: 479, distance: 321.1
click at [756, 479] on textarea at bounding box center [623, 550] width 404 height 569
drag, startPoint x: 788, startPoint y: 477, endPoint x: 473, endPoint y: 470, distance: 315.1
click at [473, 469] on textarea at bounding box center [623, 550] width 404 height 569
drag, startPoint x: 423, startPoint y: 480, endPoint x: 628, endPoint y: 481, distance: 205.0
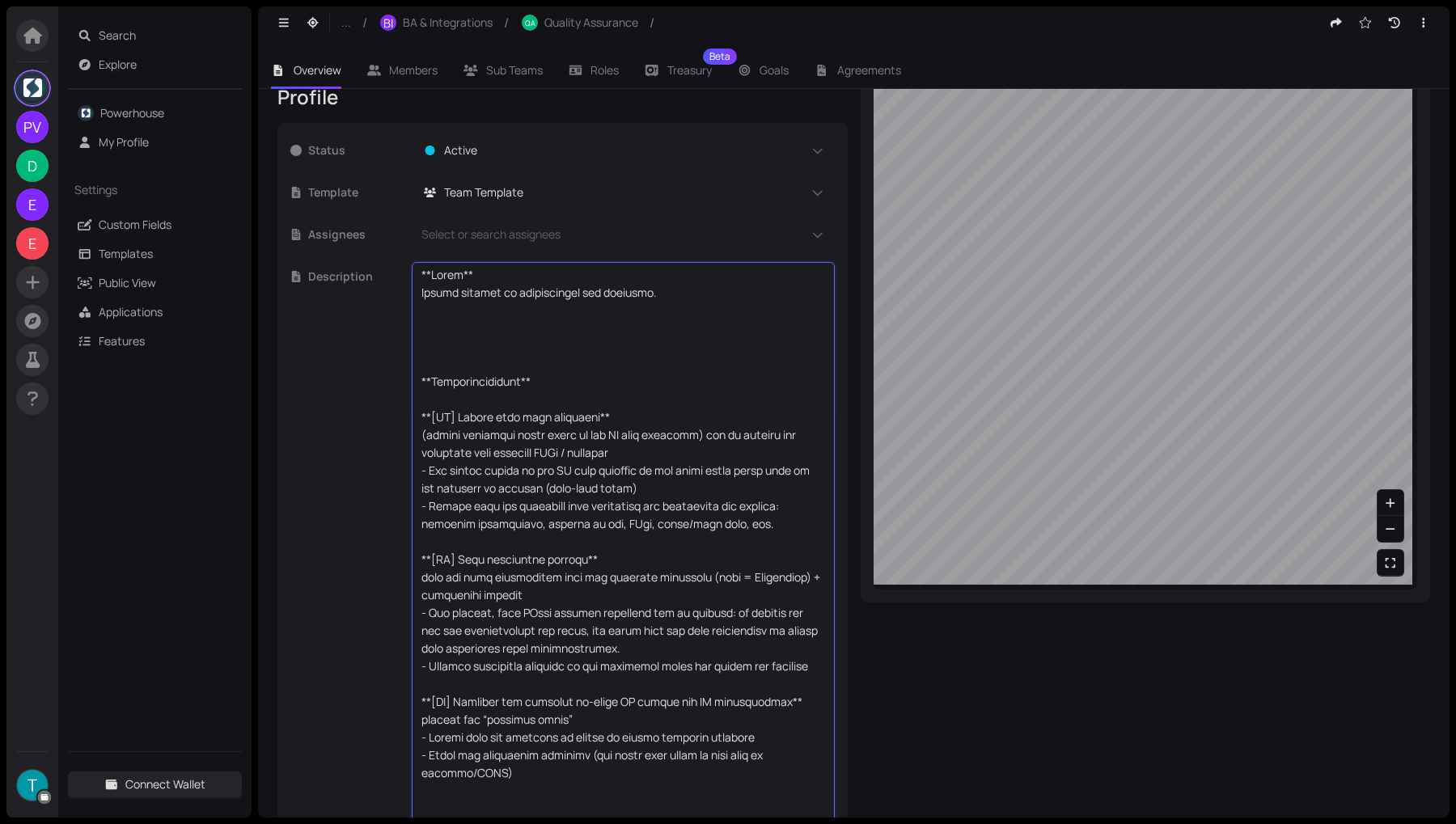
click at [628, 481] on textarea at bounding box center [623, 550] width 404 height 569
drag, startPoint x: 427, startPoint y: 504, endPoint x: 739, endPoint y: 506, distance: 312.0
click at [740, 506] on textarea at bounding box center [623, 550] width 404 height 569
drag, startPoint x: 778, startPoint y: 511, endPoint x: 473, endPoint y: 510, distance: 305.0
click at [473, 510] on textarea at bounding box center [623, 550] width 404 height 569
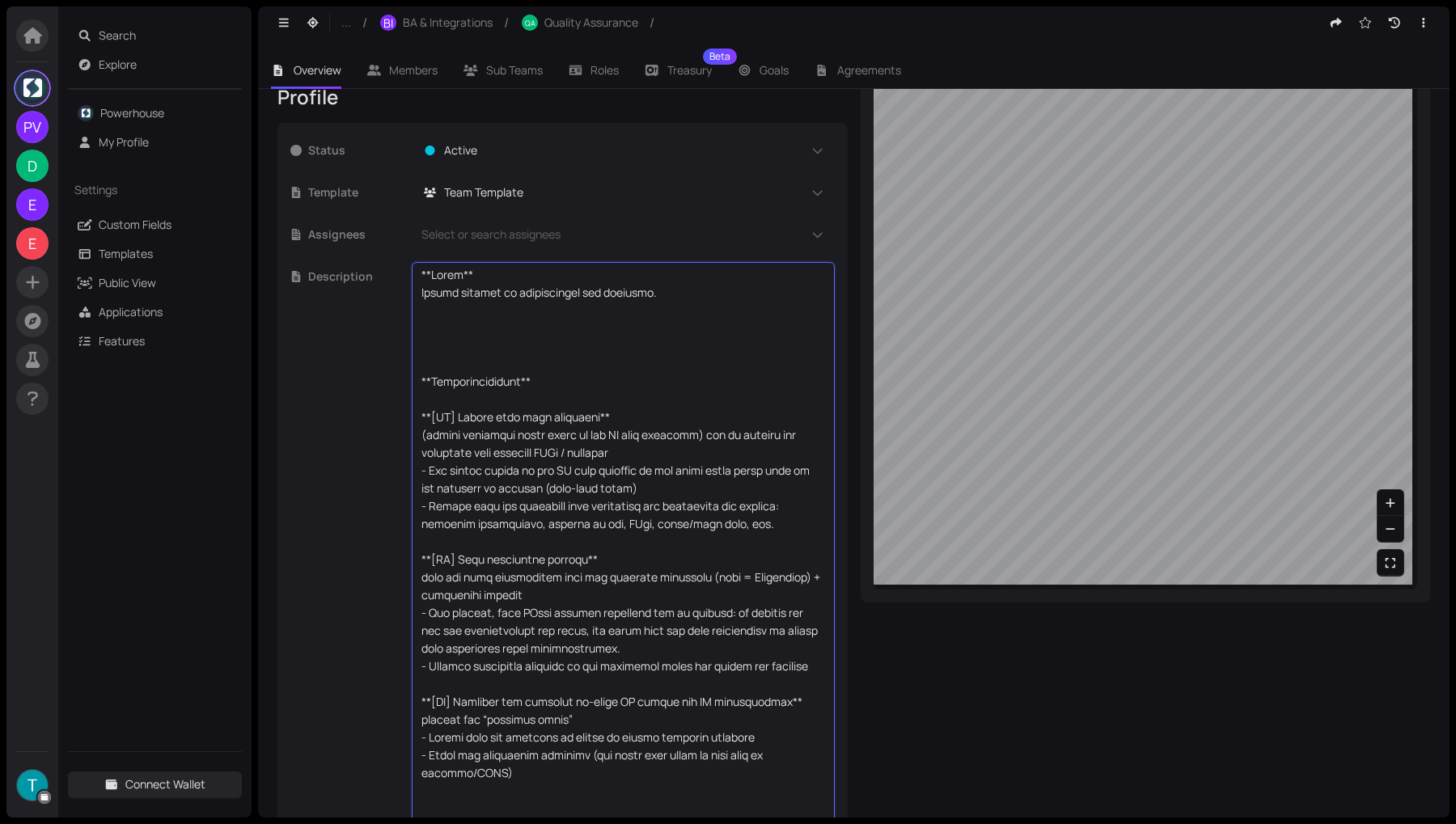
drag, startPoint x: 430, startPoint y: 523, endPoint x: 735, endPoint y: 525, distance: 305.0
click at [735, 525] on textarea at bounding box center [623, 550] width 404 height 569
drag, startPoint x: 435, startPoint y: 561, endPoint x: 621, endPoint y: 561, distance: 186.0
click at [620, 561] on textarea at bounding box center [623, 550] width 404 height 569
drag, startPoint x: 427, startPoint y: 580, endPoint x: 745, endPoint y: 583, distance: 318.0
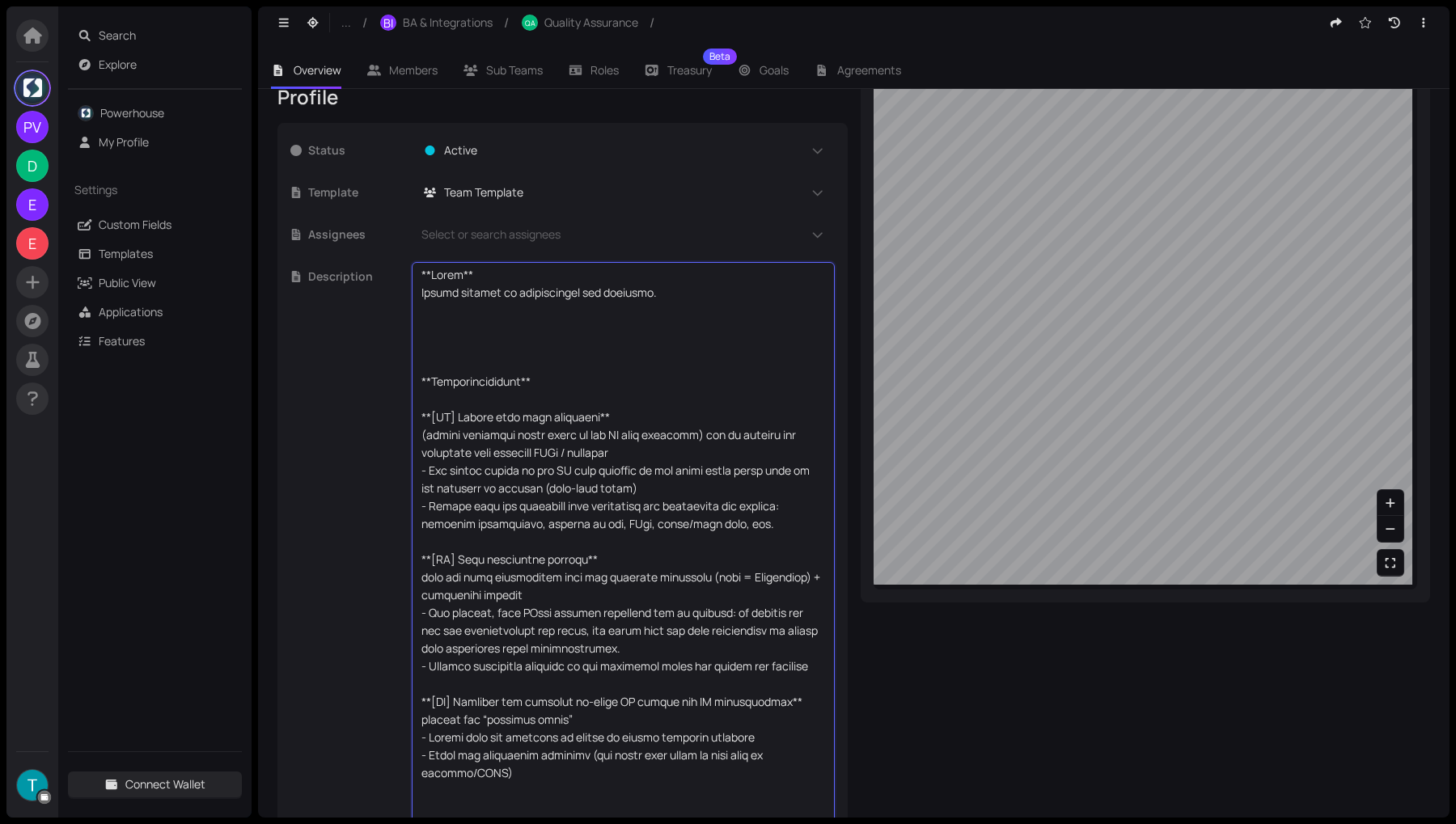
click at [745, 584] on textarea at bounding box center [623, 550] width 404 height 569
drag, startPoint x: 435, startPoint y: 598, endPoint x: 598, endPoint y: 598, distance: 163.0
click at [598, 598] on textarea at bounding box center [623, 550] width 404 height 569
drag, startPoint x: 429, startPoint y: 615, endPoint x: 731, endPoint y: 620, distance: 302.0
click at [731, 621] on textarea at bounding box center [623, 550] width 404 height 569
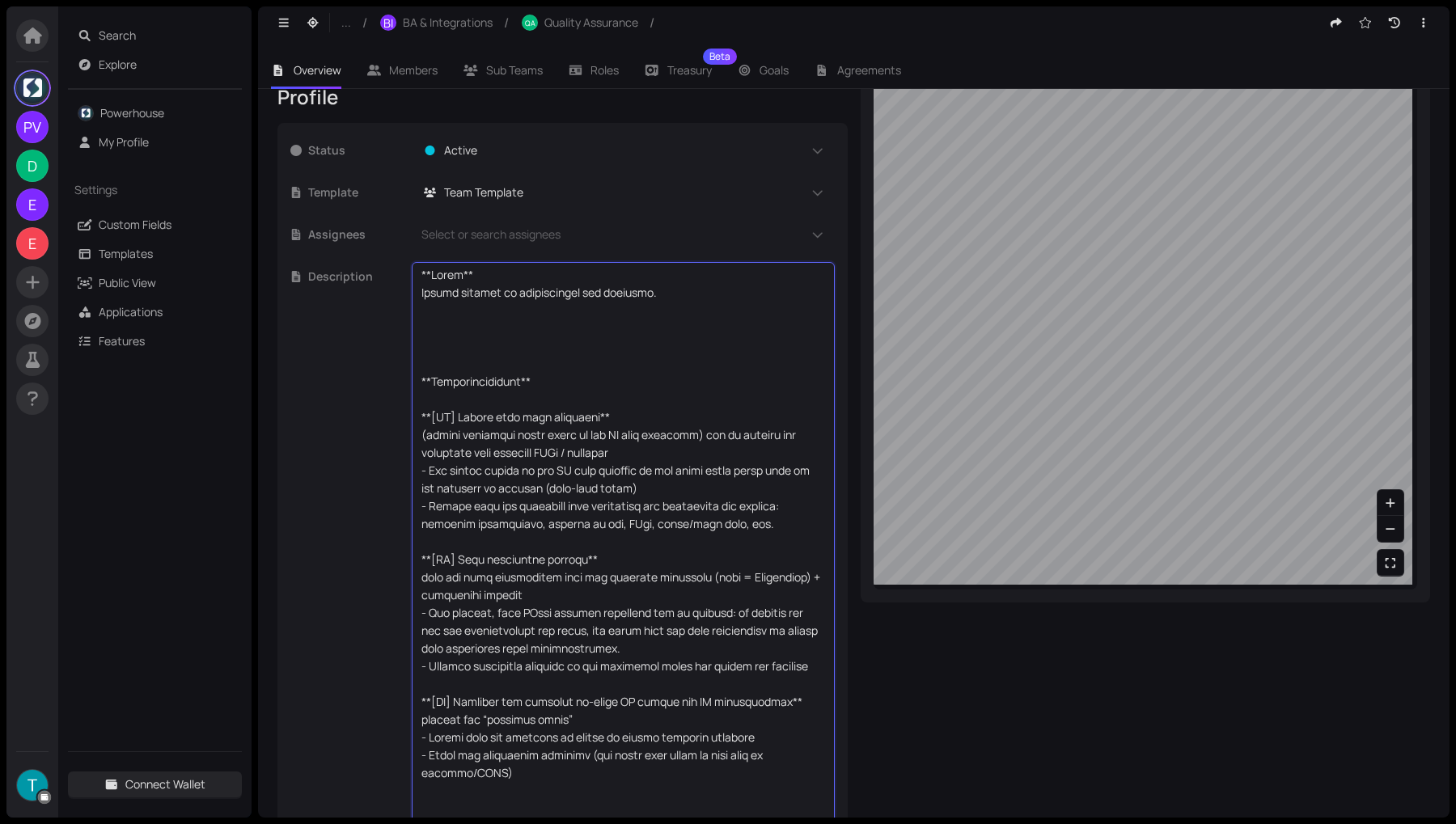
drag, startPoint x: 797, startPoint y: 619, endPoint x: 513, endPoint y: 604, distance: 284.4
click at [513, 604] on textarea at bounding box center [623, 550] width 404 height 569
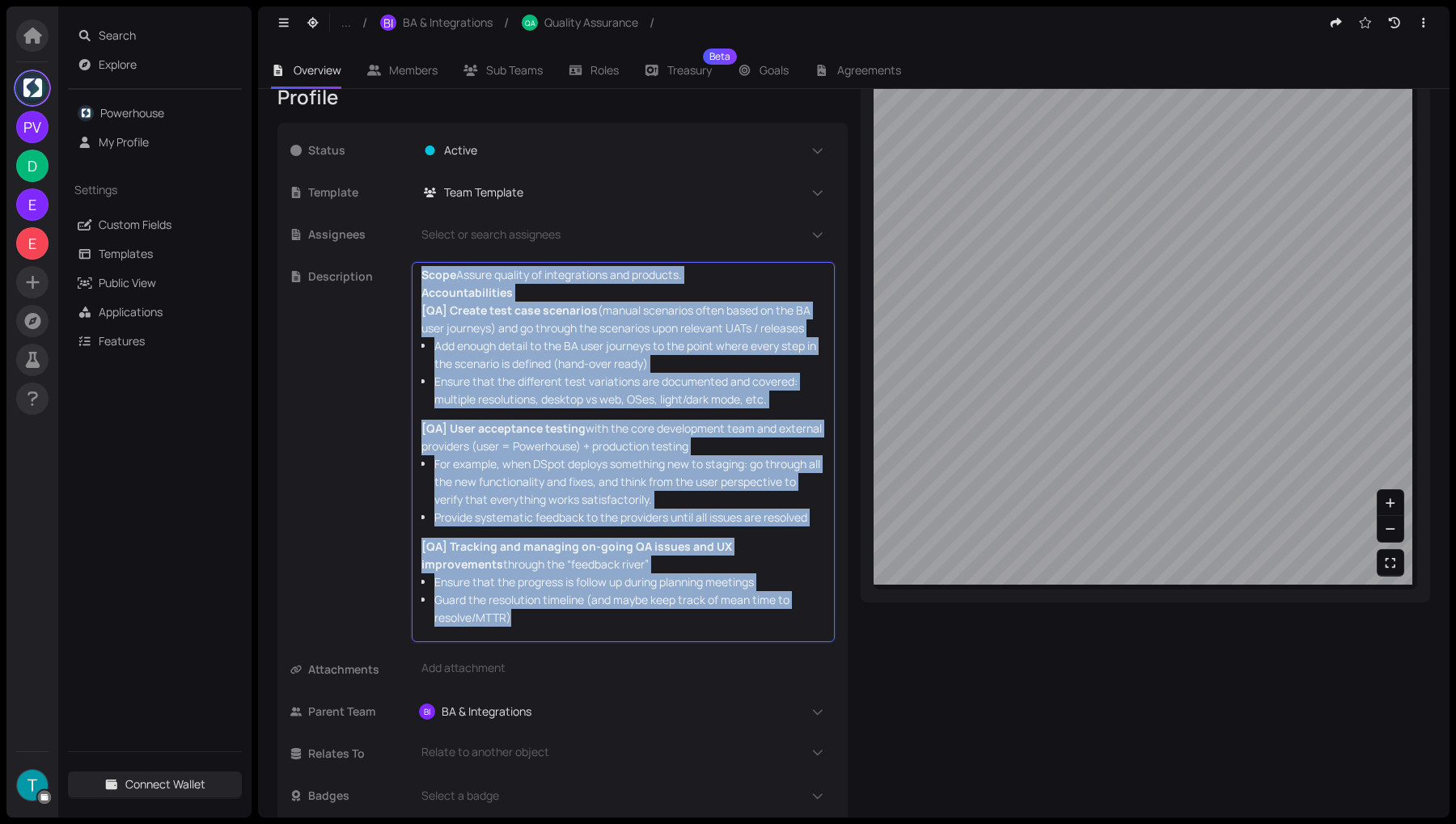
drag, startPoint x: 413, startPoint y: 622, endPoint x: 689, endPoint y: 627, distance: 276.0
click at [689, 627] on div "Scope Assure quality of integrations and products. Accountabilities [QA] Create…" at bounding box center [622, 451] width 423 height 380
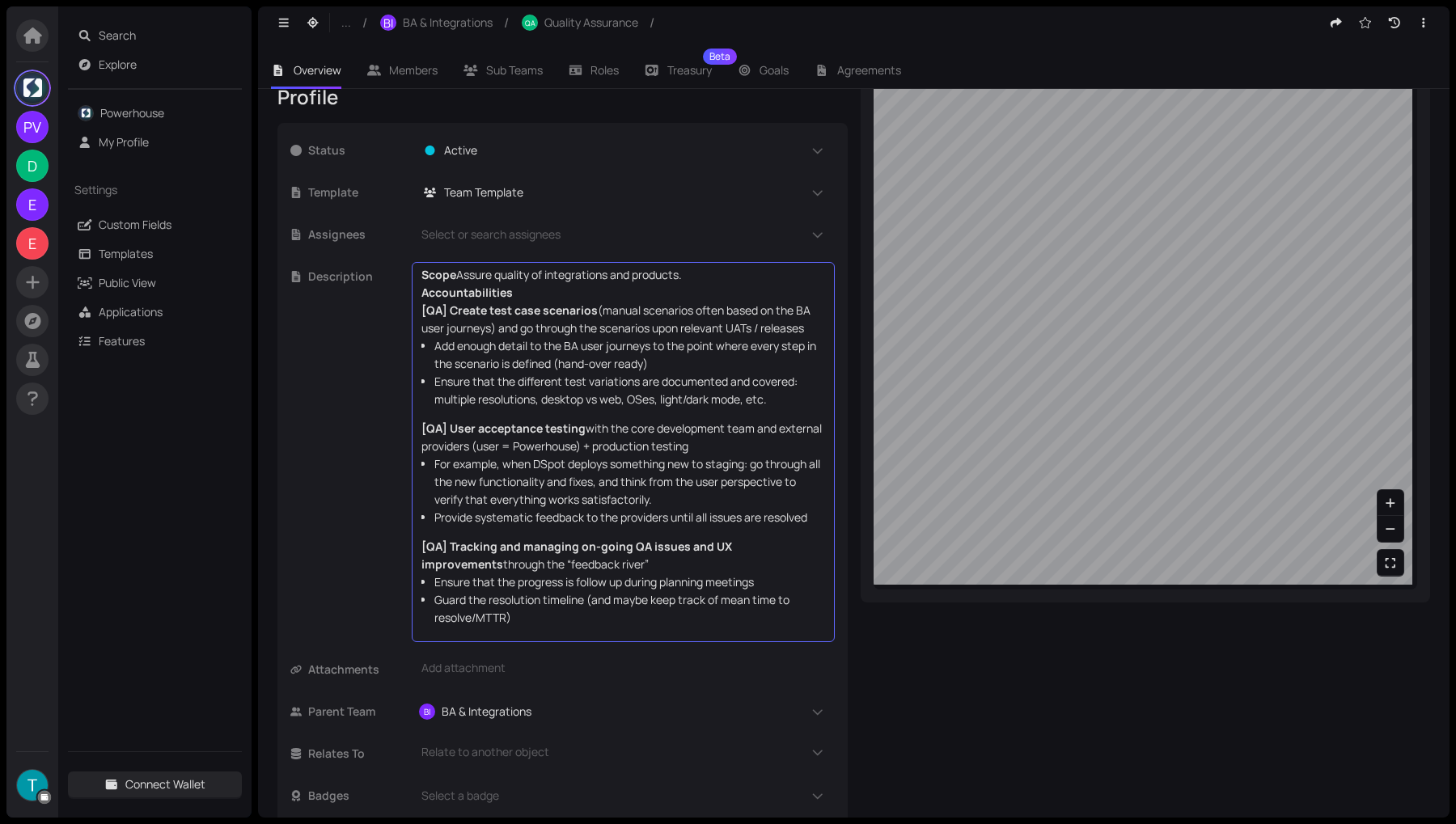
scroll to position [163, 0]
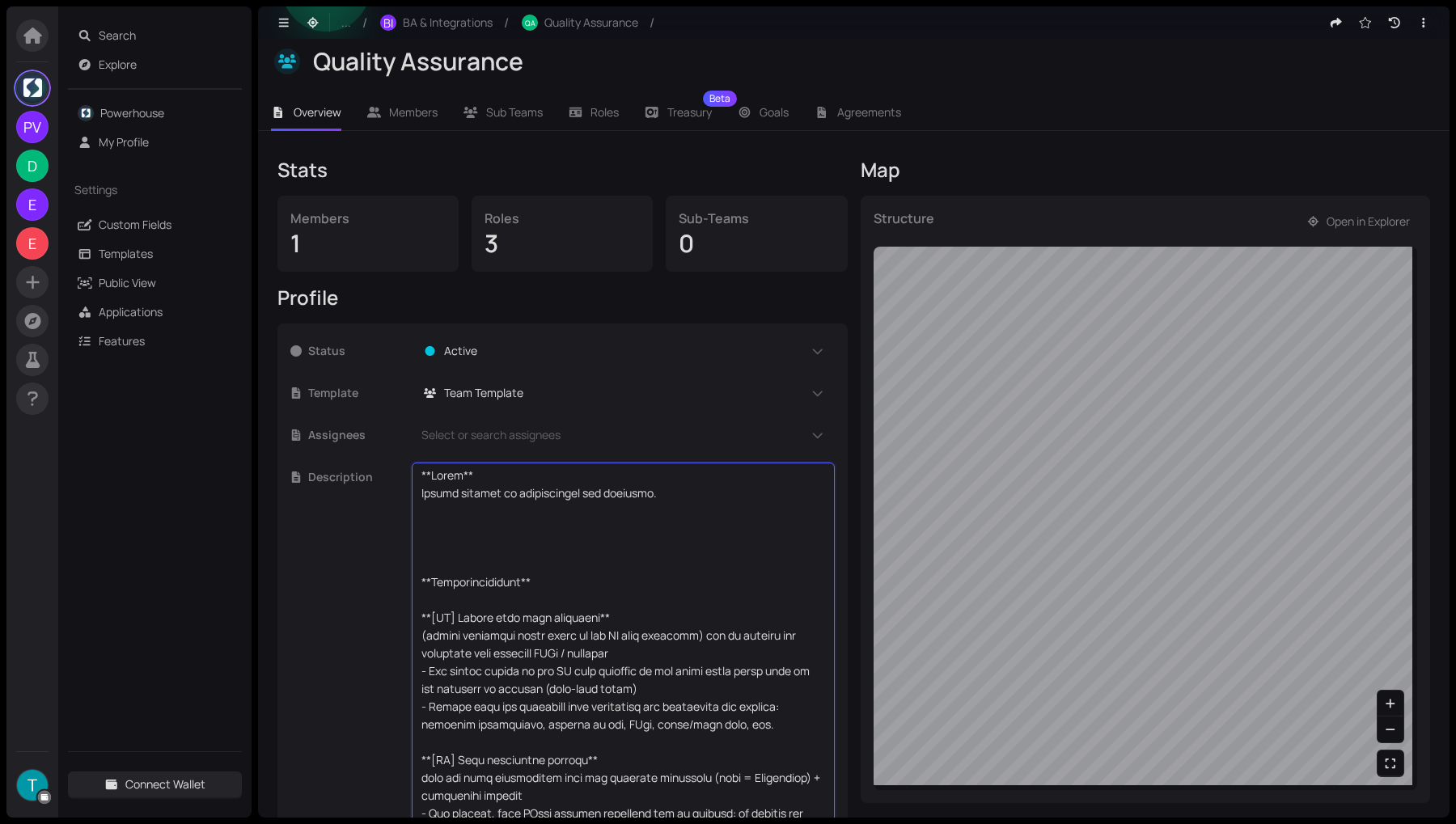
click at [618, 611] on textarea at bounding box center [623, 750] width 404 height 569
click at [535, 567] on textarea at bounding box center [623, 750] width 404 height 569
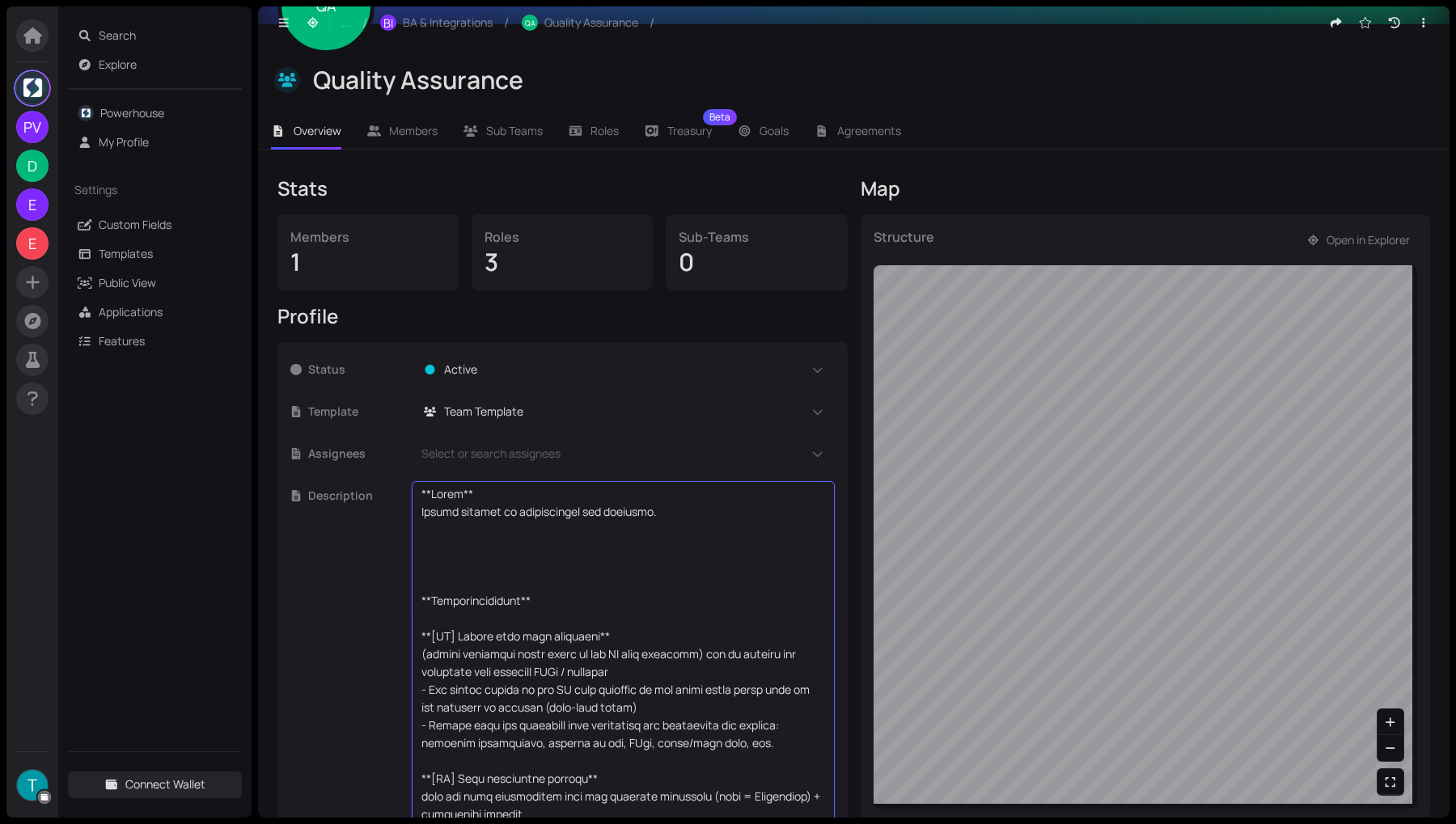
scroll to position [0, 0]
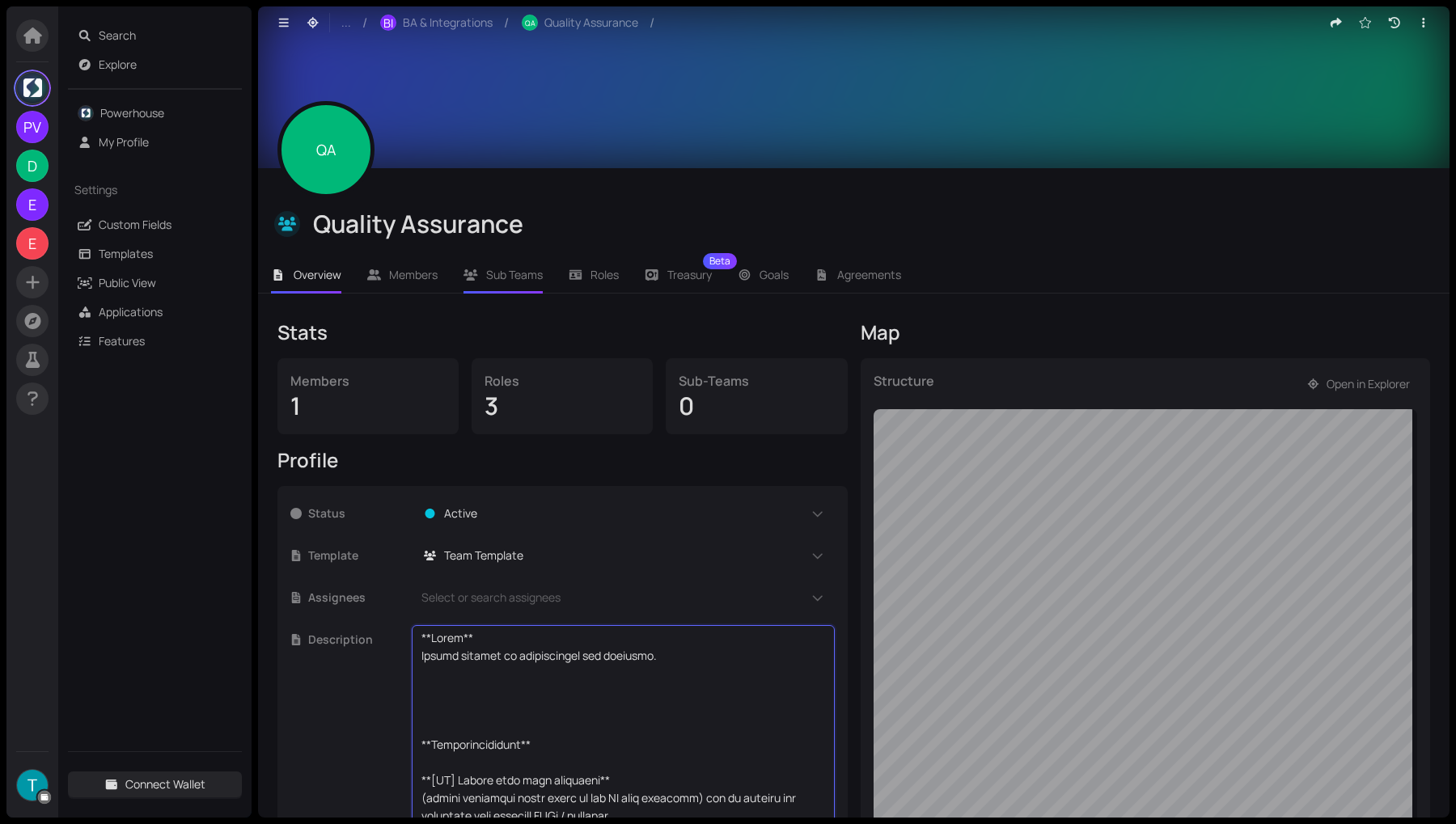
click at [525, 277] on span "Sub Teams" at bounding box center [514, 275] width 57 height 15
